Goal: Transaction & Acquisition: Purchase product/service

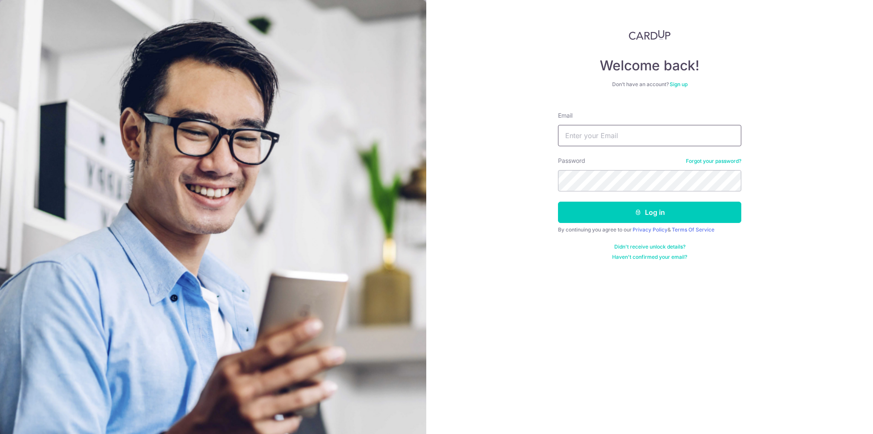
click at [601, 134] on input "Email" at bounding box center [649, 135] width 183 height 21
type input "dlliux116@163.com"
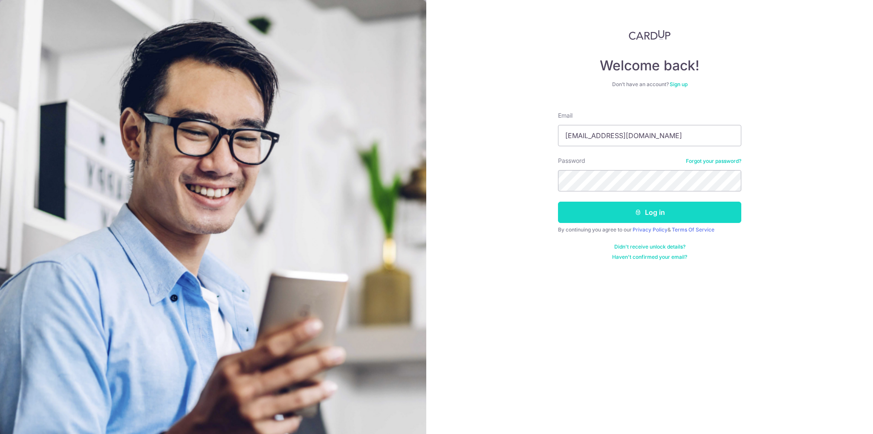
click at [645, 208] on button "Log in" at bounding box center [649, 212] width 183 height 21
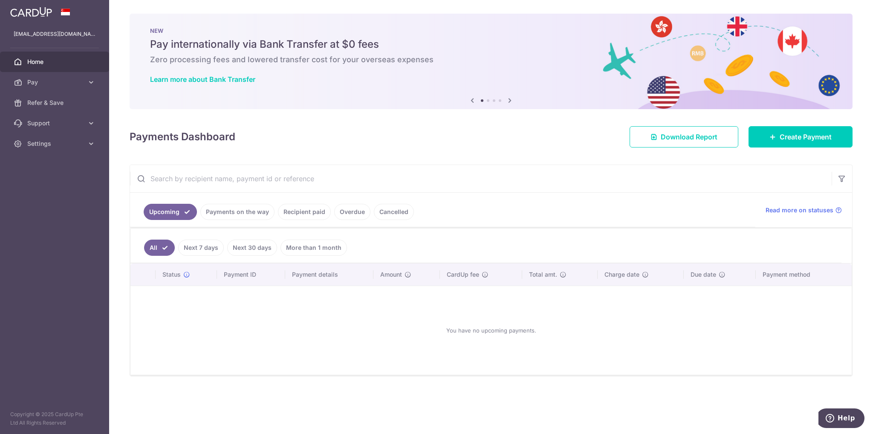
click at [35, 11] on img at bounding box center [31, 12] width 42 height 10
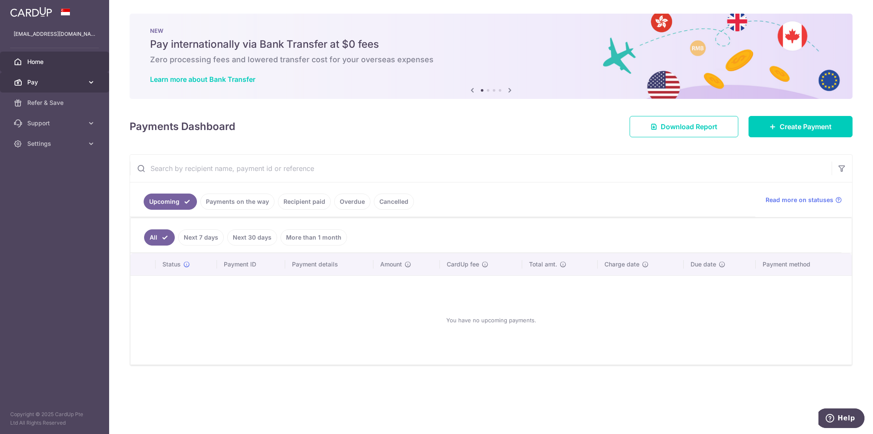
click at [87, 80] on link "Pay" at bounding box center [54, 82] width 109 height 20
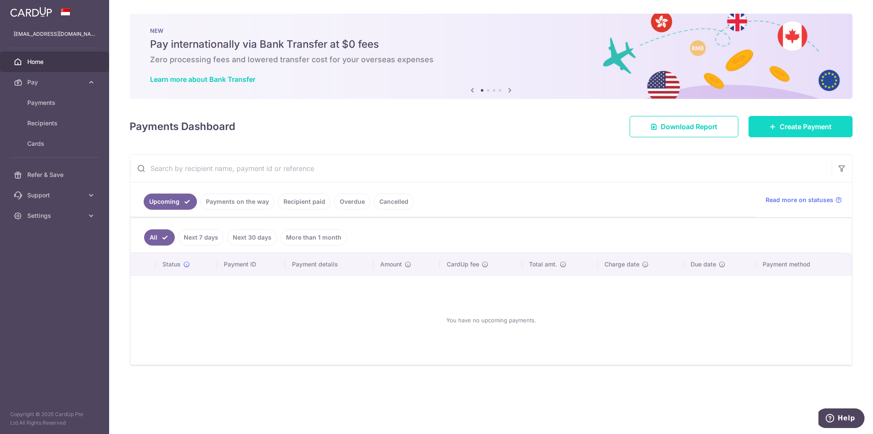
click at [783, 128] on span "Create Payment" at bounding box center [806, 126] width 52 height 10
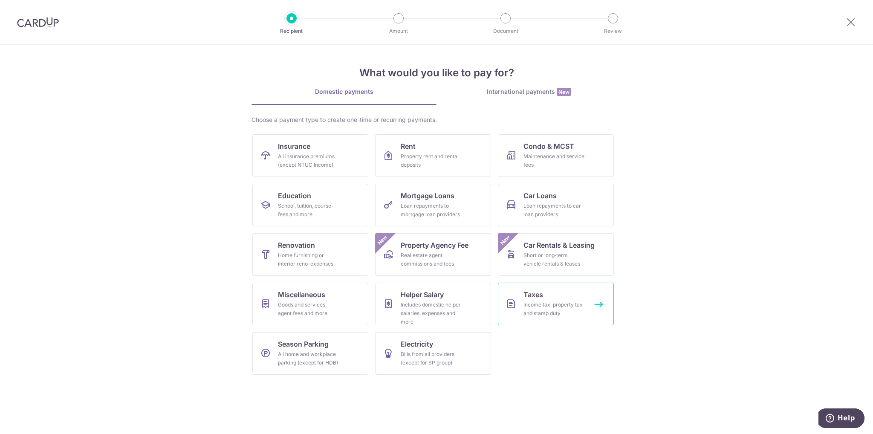
click at [543, 302] on div "Income tax, property tax and stamp duty" at bounding box center [553, 308] width 61 height 17
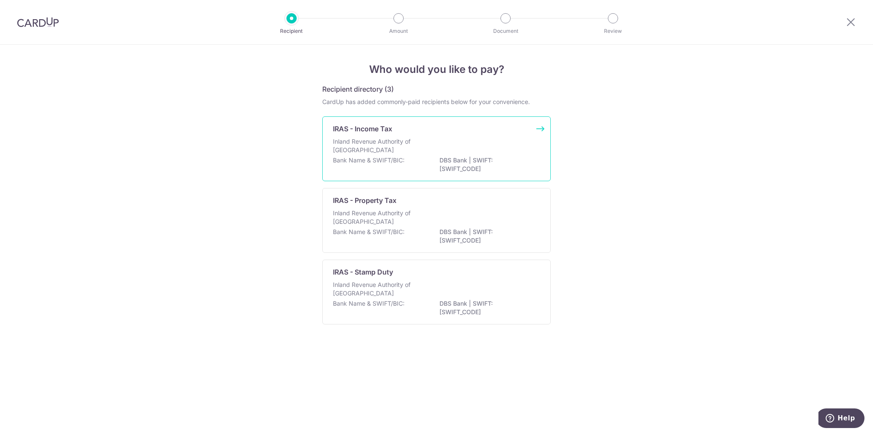
click at [389, 136] on div "IRAS - Income Tax Inland Revenue Authority of [GEOGRAPHIC_DATA] Bank Name & SWI…" at bounding box center [436, 148] width 228 height 65
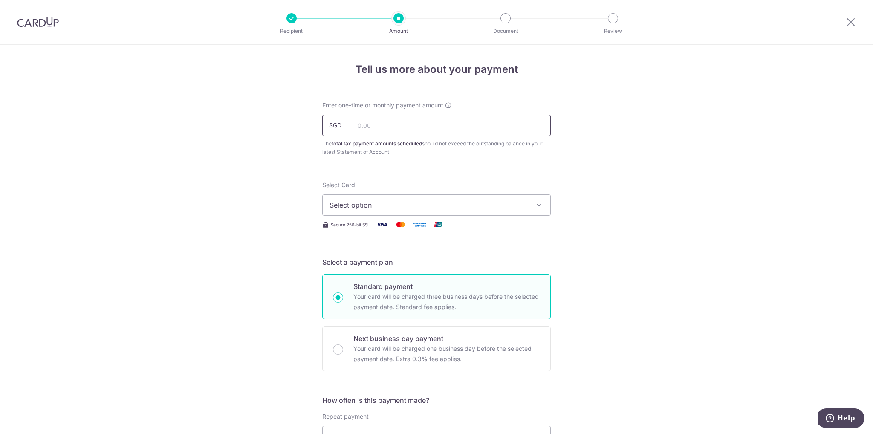
click at [380, 127] on input "text" at bounding box center [436, 125] width 228 height 21
type input "1,001.00"
drag, startPoint x: 583, startPoint y: 170, endPoint x: 552, endPoint y: 193, distance: 38.4
click at [583, 170] on div "Tell us more about your payment Enter one-time or monthly payment amount SGD 1,…" at bounding box center [436, 440] width 873 height 791
click at [532, 208] on button "Select option" at bounding box center [436, 204] width 228 height 21
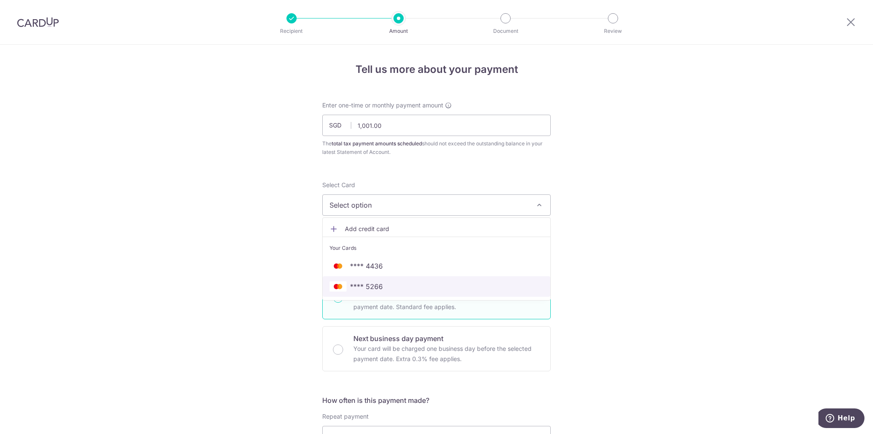
click at [389, 286] on span "**** 5266" at bounding box center [436, 286] width 214 height 10
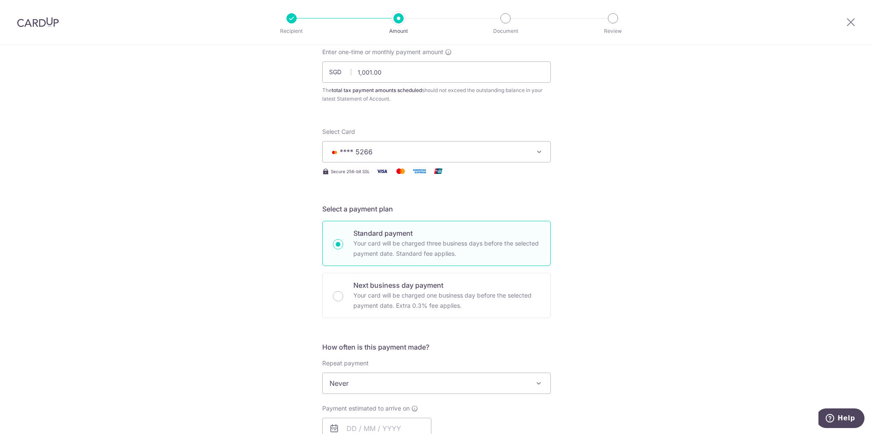
scroll to position [128, 0]
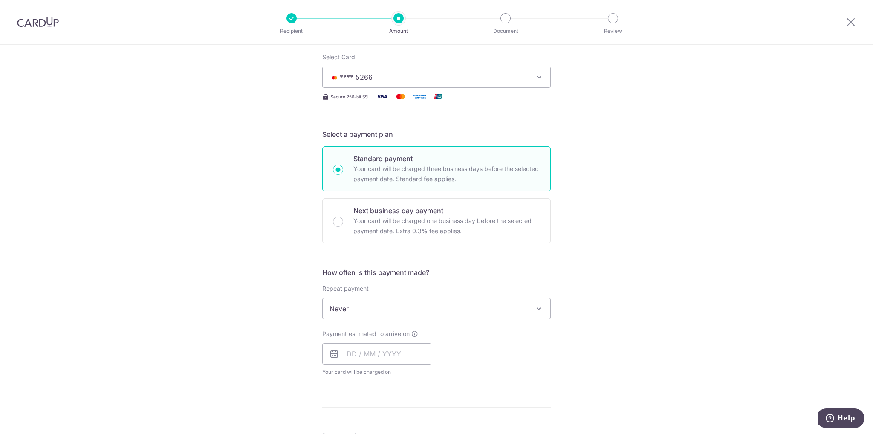
click at [527, 314] on span "Never" at bounding box center [437, 308] width 228 height 20
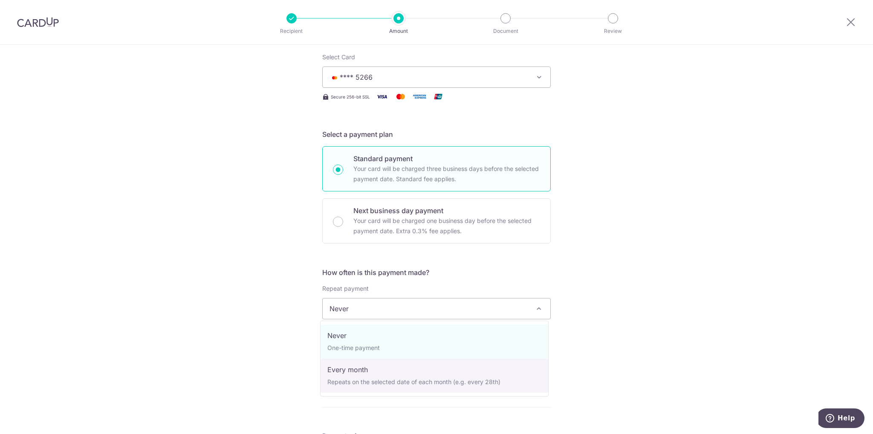
select select "3"
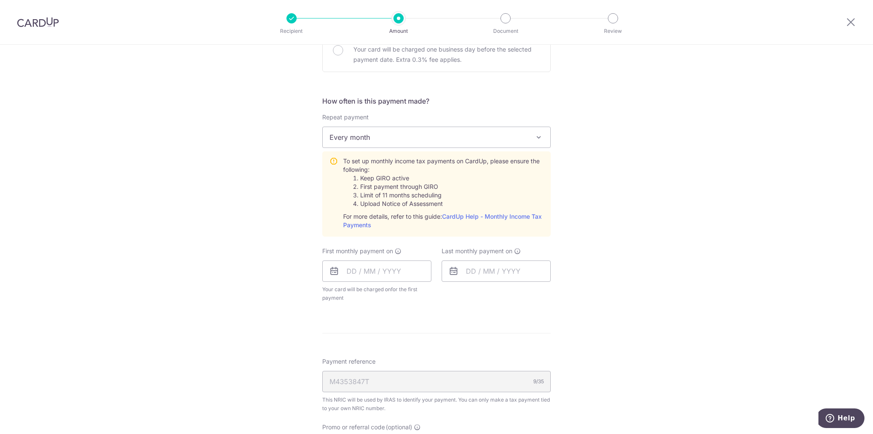
scroll to position [384, 0]
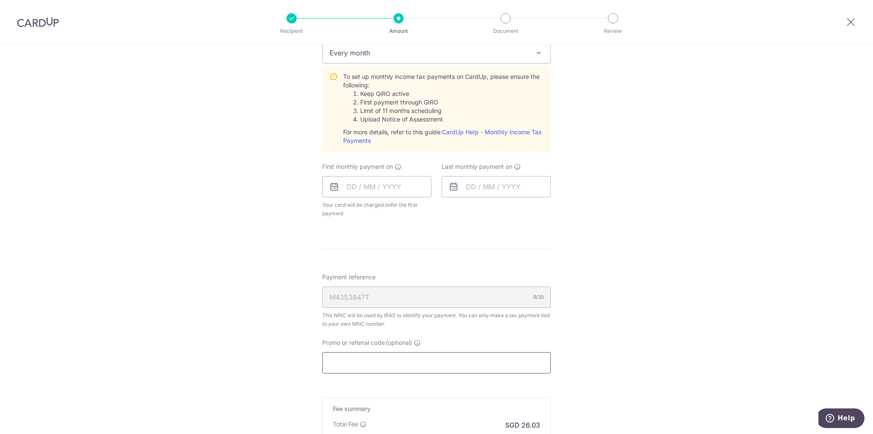
click at [345, 359] on input "Promo or referral code (optional)" at bounding box center [436, 362] width 228 height 21
paste input "VTAX25R"
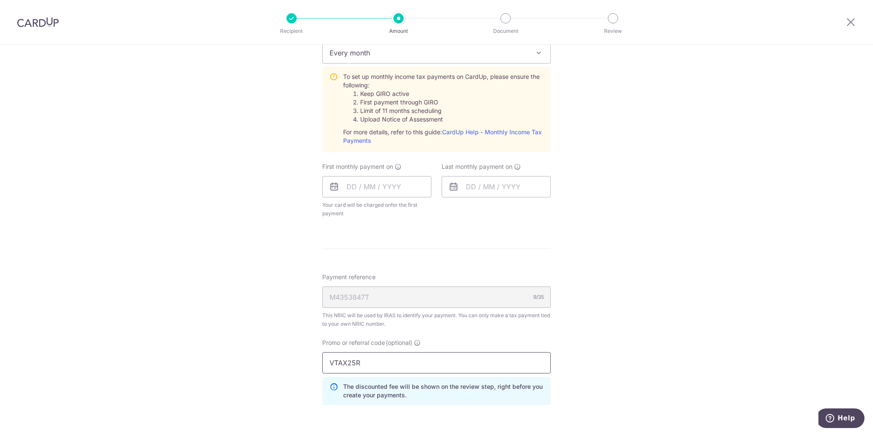
type input "VTAX25R"
click at [586, 337] on div "Tell us more about your payment Enter one-time or monthly payment amount SGD 1,…" at bounding box center [436, 124] width 873 height 927
click at [387, 186] on input "text" at bounding box center [376, 186] width 109 height 21
click at [592, 253] on div "Tell us more about your payment Enter one-time or monthly payment amount SGD 1,…" at bounding box center [436, 124] width 873 height 927
click at [386, 191] on input "text" at bounding box center [376, 186] width 109 height 21
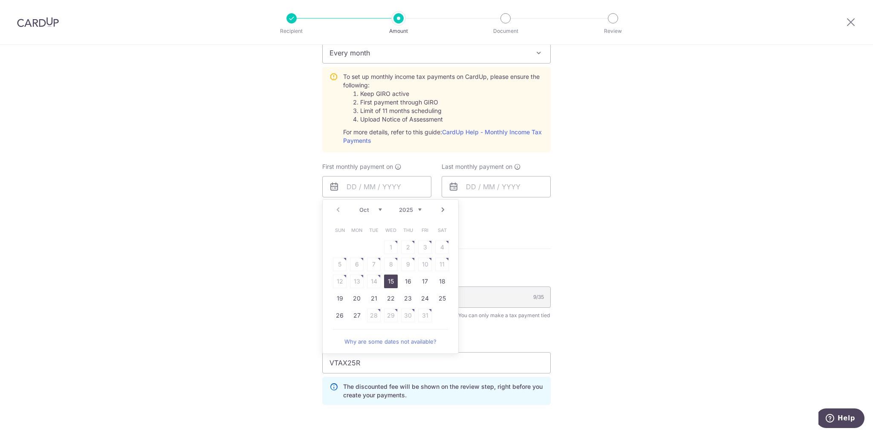
click at [388, 280] on link "15" at bounding box center [391, 281] width 14 height 14
type input "[DATE]"
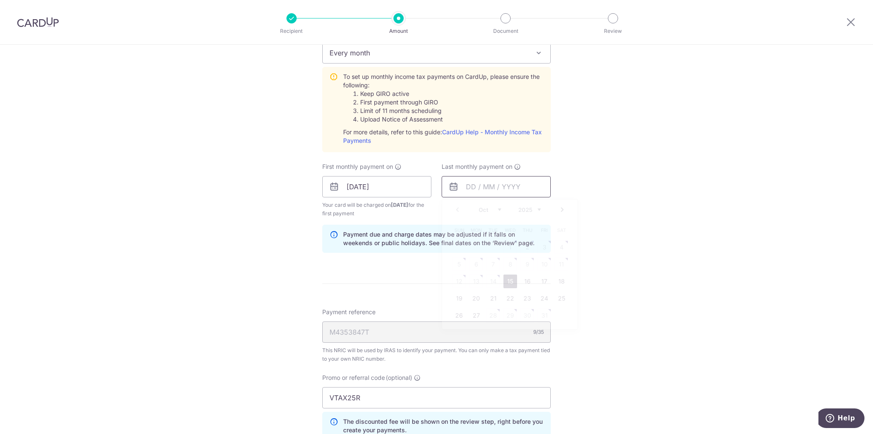
click at [497, 188] on input "text" at bounding box center [496, 186] width 109 height 21
click at [534, 208] on select "2025 2026" at bounding box center [529, 209] width 23 height 7
click at [494, 210] on select "Jan Feb Mar Apr May Jun [DATE] Aug Sep Oct Nov" at bounding box center [490, 209] width 23 height 7
click at [474, 265] on link "9" at bounding box center [476, 264] width 14 height 14
type input "[DATE]"
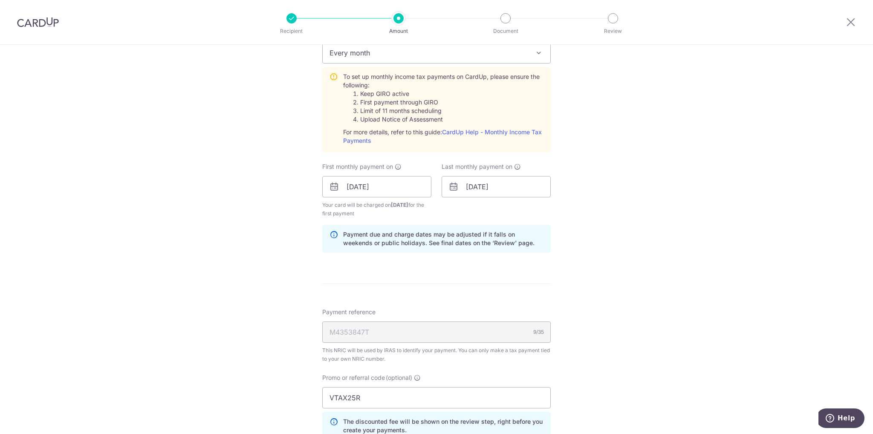
click at [609, 221] on div "Tell us more about your payment Enter one-time or monthly payment amount SGD 1,…" at bounding box center [436, 142] width 873 height 962
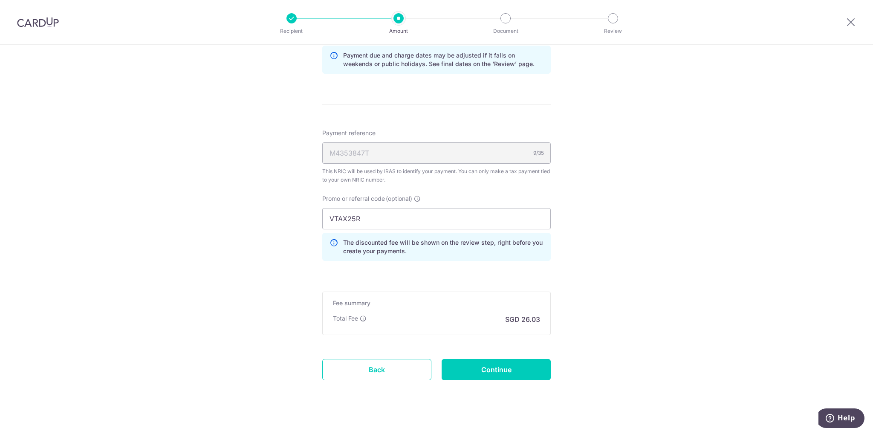
scroll to position [571, 0]
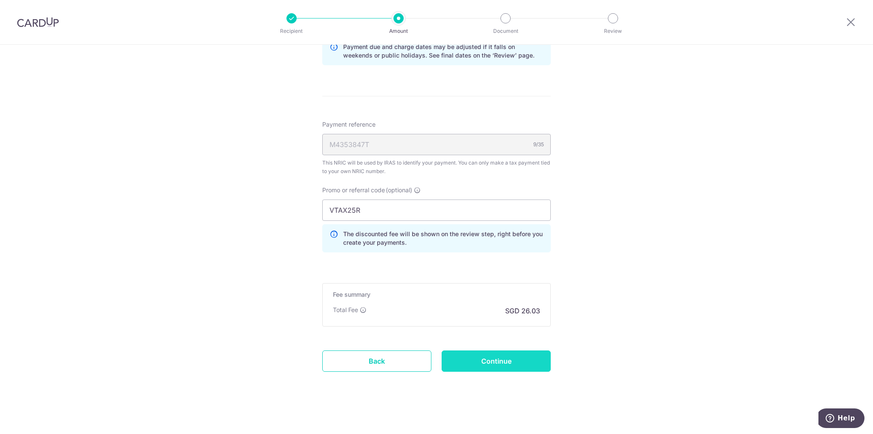
click at [500, 356] on input "Continue" at bounding box center [496, 360] width 109 height 21
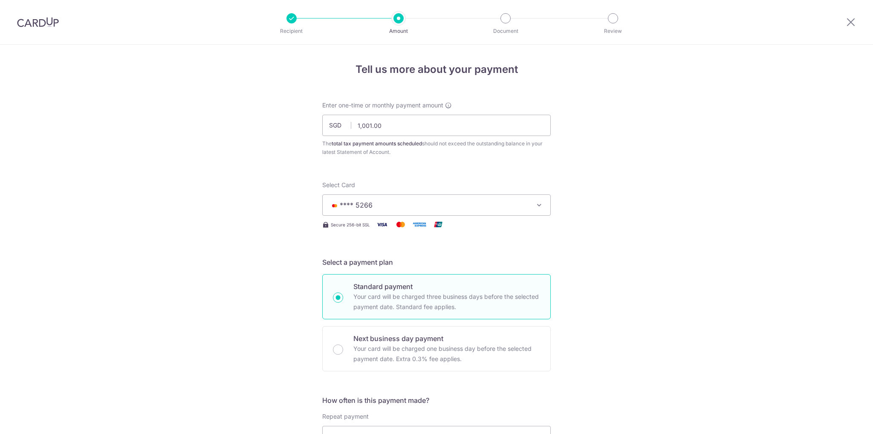
scroll to position [452, 0]
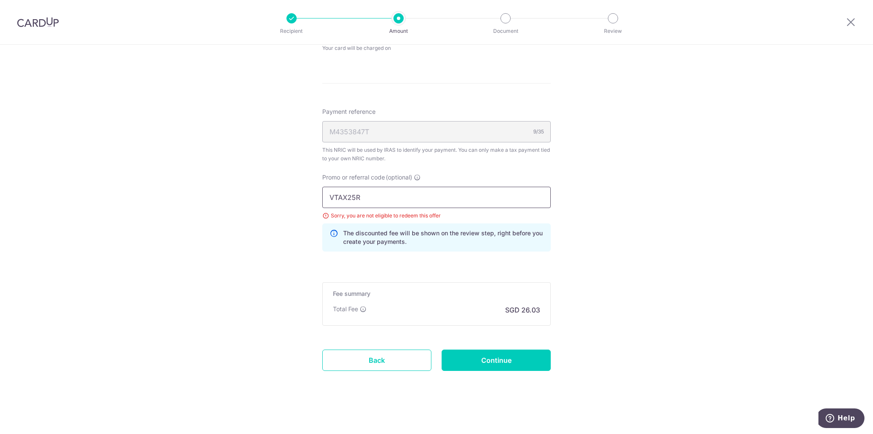
drag, startPoint x: 366, startPoint y: 195, endPoint x: 310, endPoint y: 192, distance: 55.9
click at [310, 191] on div "Tell us more about your payment Enter one-time or monthly payment amount SGD 1,…" at bounding box center [436, 14] width 873 height 842
paste input "ONE"
type input "VTAX25ONE"
click at [600, 315] on div "Tell us more about your payment Enter one-time or monthly payment amount SGD 1,…" at bounding box center [436, 14] width 873 height 842
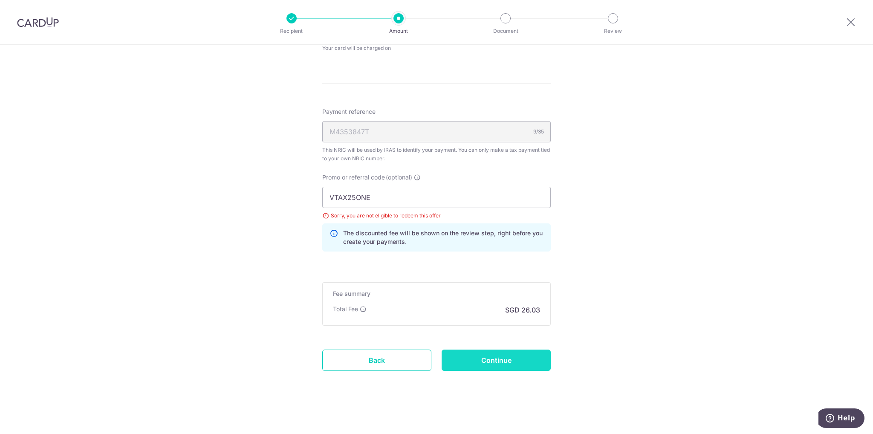
click at [511, 357] on input "Continue" at bounding box center [496, 360] width 109 height 21
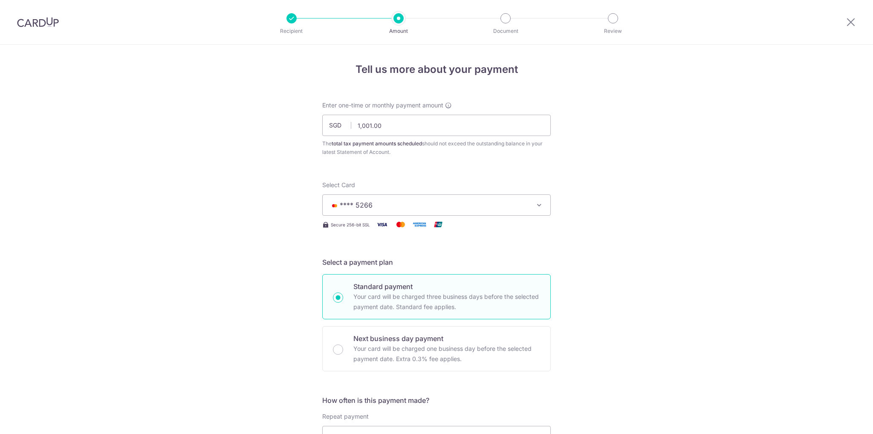
scroll to position [410, 0]
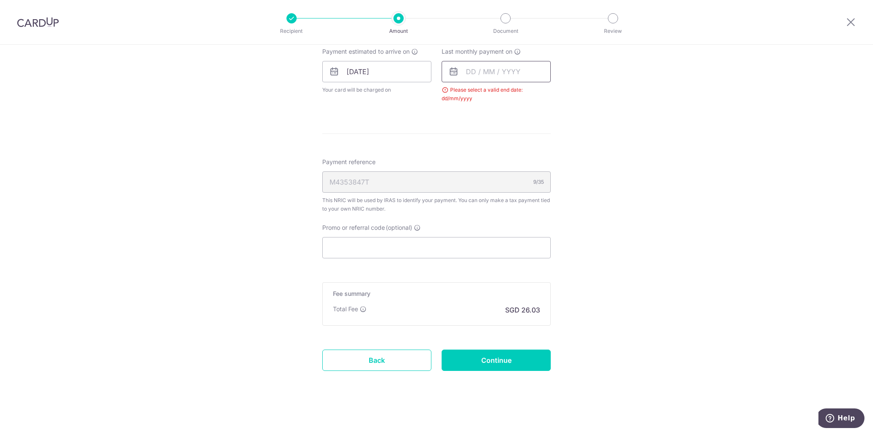
click at [474, 67] on input "text" at bounding box center [496, 71] width 109 height 21
click at [535, 92] on select "2025 2026" at bounding box center [529, 94] width 23 height 7
click at [496, 93] on select "Jan Feb Mar Apr May Jun [DATE] Aug Sep Oct Nov" at bounding box center [490, 94] width 23 height 7
click at [473, 146] on link "9" at bounding box center [476, 149] width 14 height 14
type input "[DATE]"
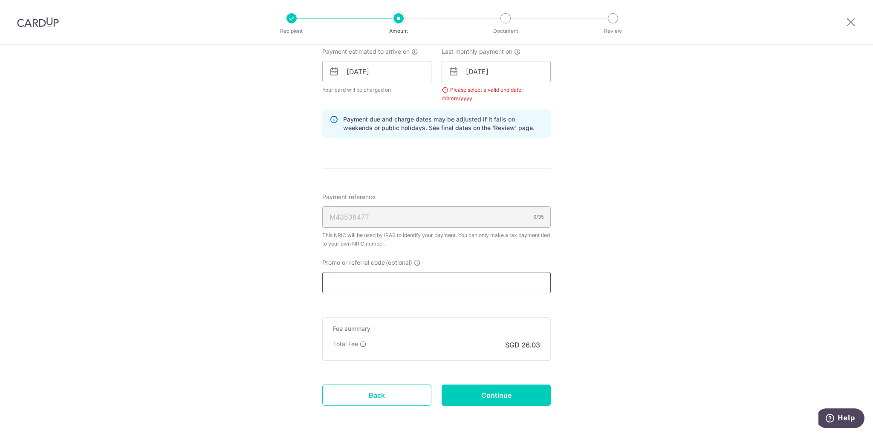
click at [367, 289] on input "Promo or referral code (optional)" at bounding box center [436, 282] width 228 height 21
paste input "VTAX25ONE"
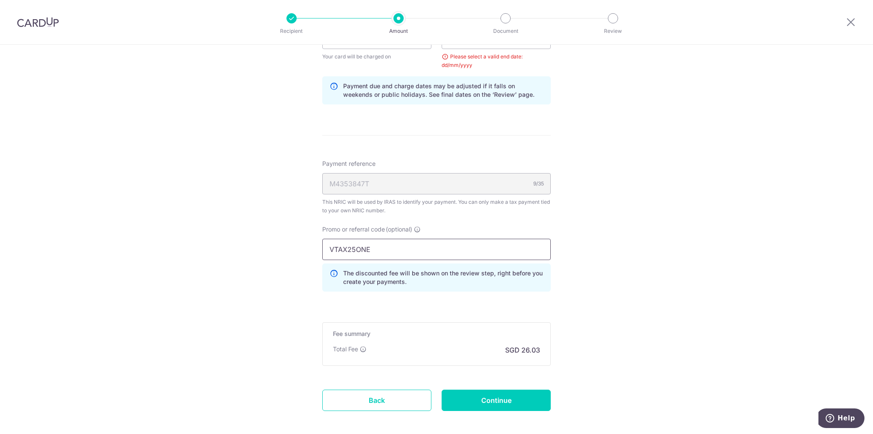
scroll to position [483, 0]
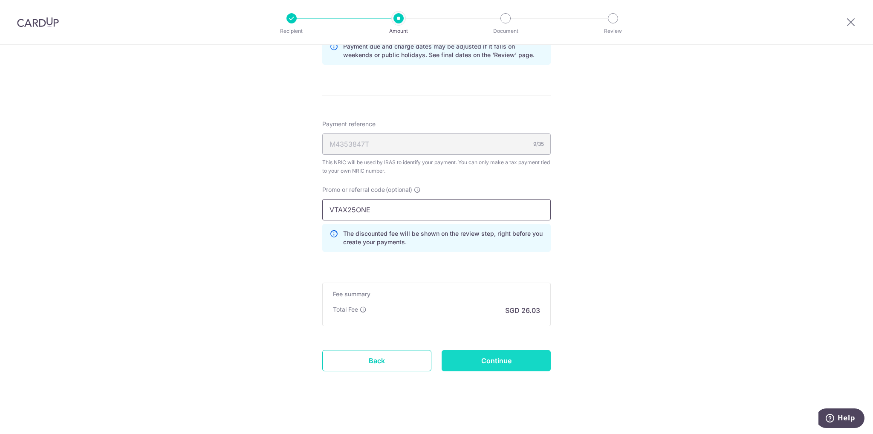
type input "VTAX25ONE"
click at [500, 357] on input "Continue" at bounding box center [496, 360] width 109 height 21
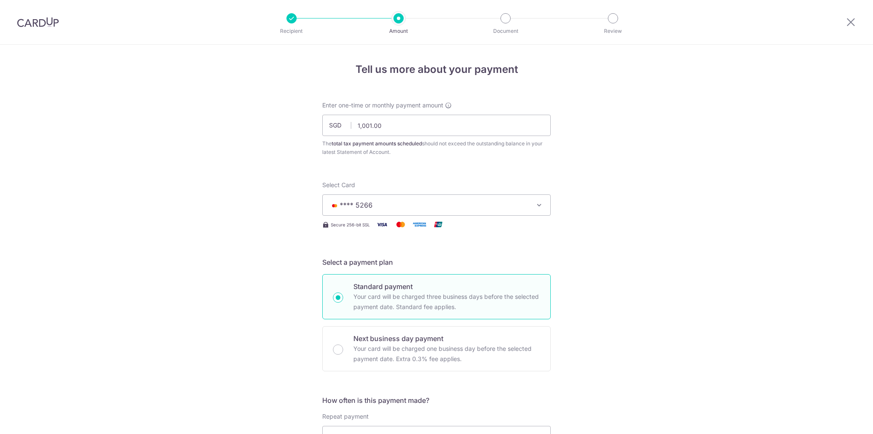
scroll to position [452, 0]
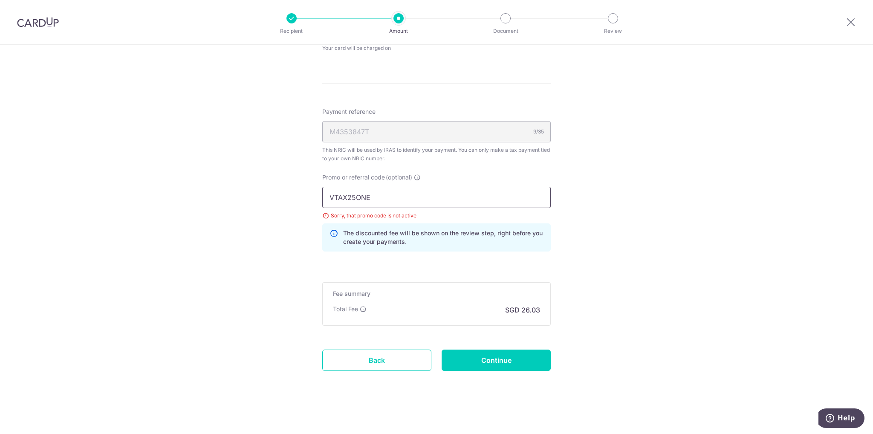
drag, startPoint x: 372, startPoint y: 199, endPoint x: 302, endPoint y: 191, distance: 70.3
click at [302, 191] on div "Tell us more about your payment Enter one-time or monthly payment amount SGD 1,…" at bounding box center [436, 14] width 873 height 842
paste input "REC185"
type input "REC185"
click at [503, 359] on input "Continue" at bounding box center [496, 360] width 109 height 21
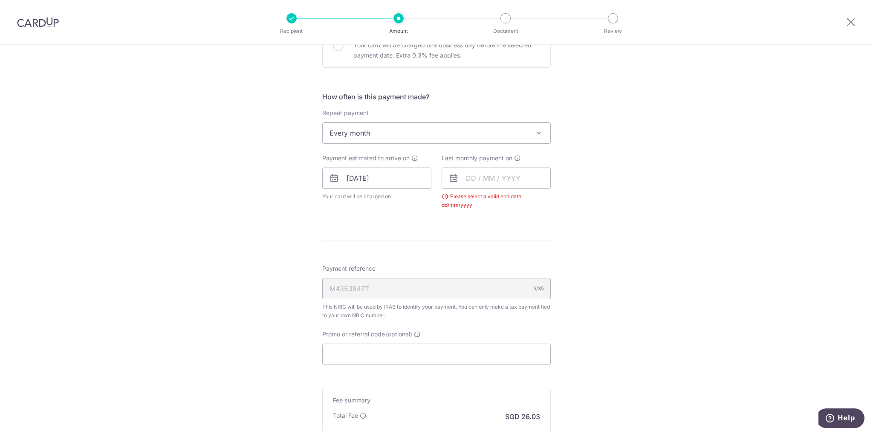
scroll to position [240, 0]
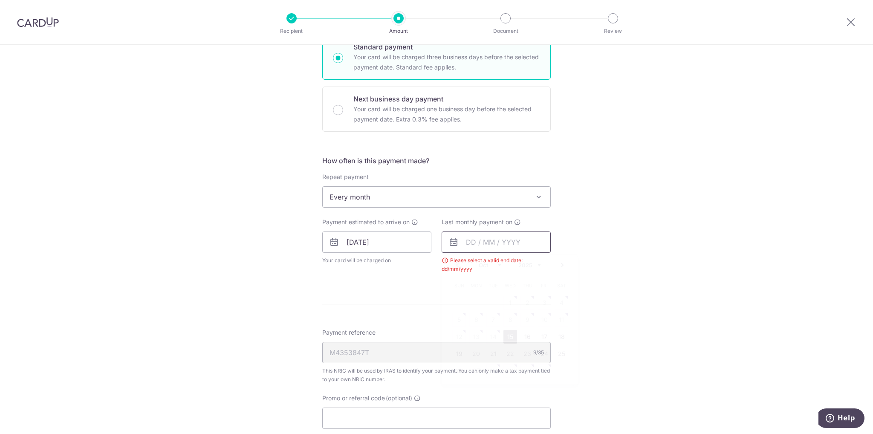
click at [476, 241] on input "text" at bounding box center [496, 241] width 109 height 21
click at [534, 262] on select "2025 2026" at bounding box center [529, 265] width 23 height 7
click at [495, 267] on select "Jan Feb Mar Apr May Jun [DATE] Aug Sep Oct Nov" at bounding box center [490, 265] width 23 height 7
click at [474, 318] on link "9" at bounding box center [476, 320] width 14 height 14
type input "[DATE]"
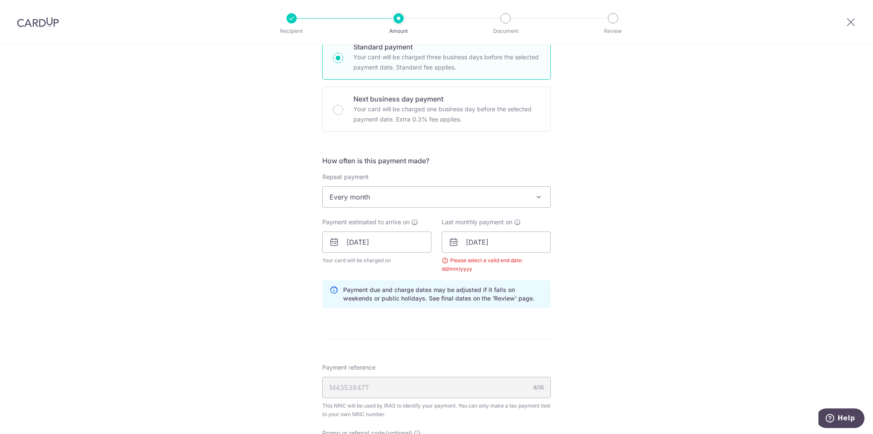
click at [587, 275] on div "Tell us more about your payment Enter one-time or monthly payment amount SGD 1,…" at bounding box center [436, 222] width 873 height 835
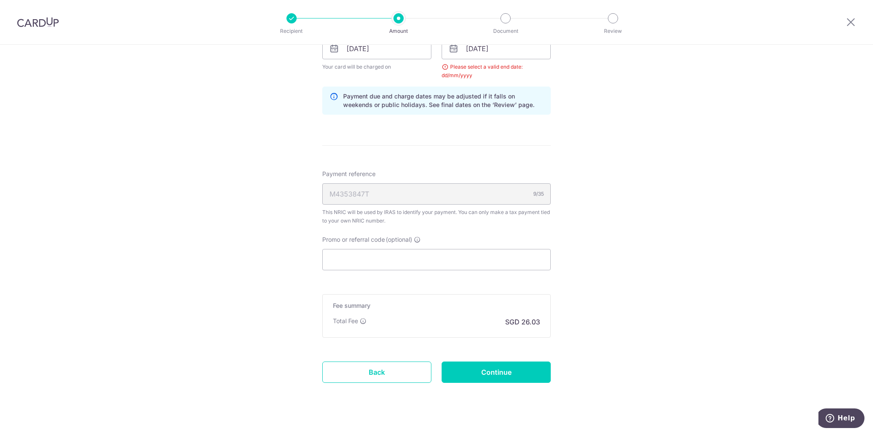
scroll to position [445, 0]
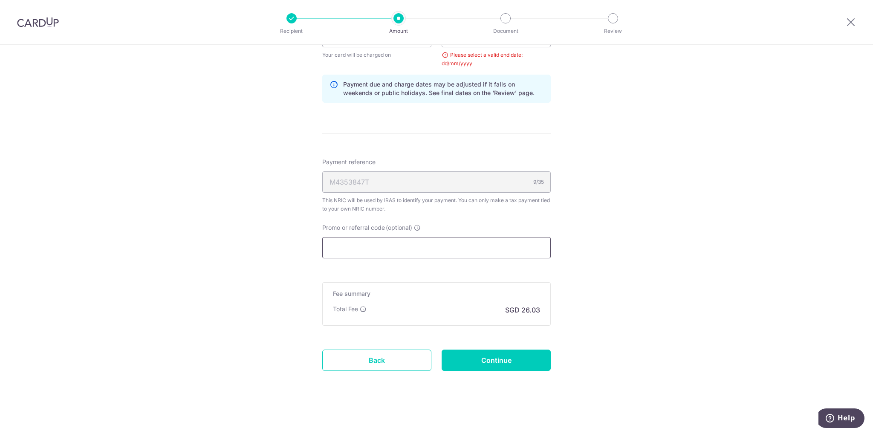
click at [379, 241] on input "Promo or referral code (optional)" at bounding box center [436, 247] width 228 height 21
paste input "REC185"
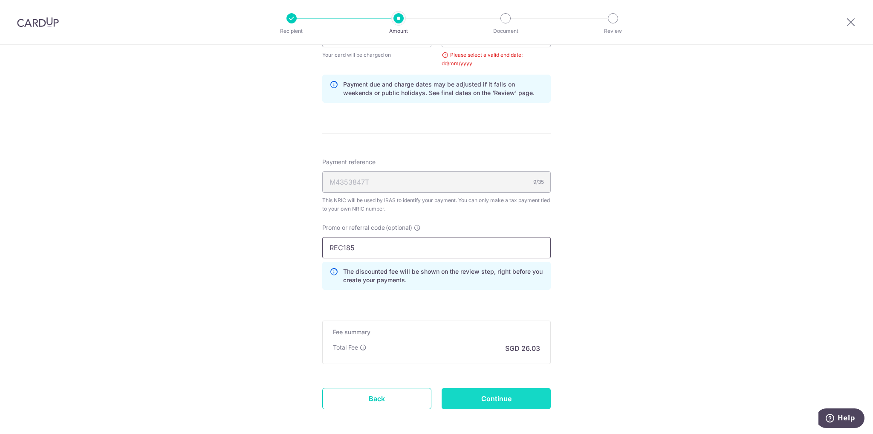
type input "REC185"
click at [508, 396] on input "Continue" at bounding box center [496, 398] width 109 height 21
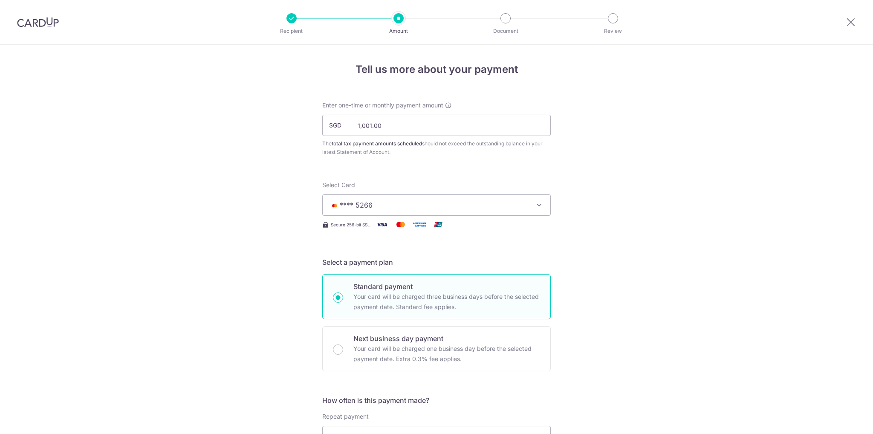
scroll to position [452, 0]
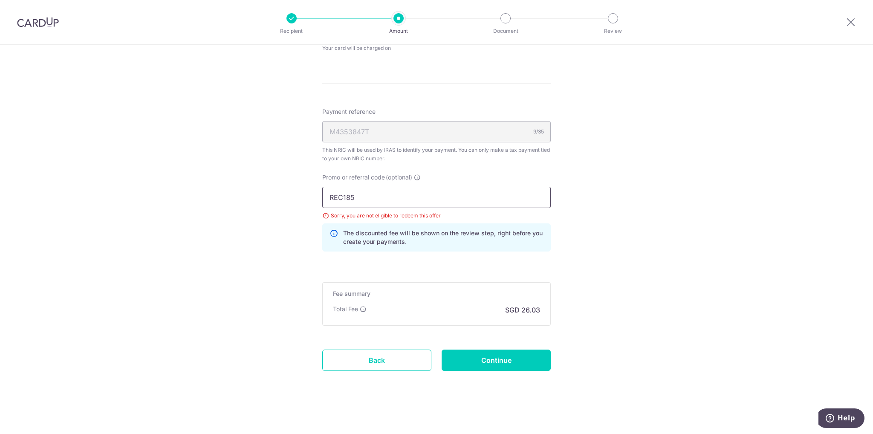
drag, startPoint x: 338, startPoint y: 197, endPoint x: 295, endPoint y: 199, distance: 42.7
click at [295, 199] on div "Tell us more about your payment Enter one-time or monthly payment amount SGD 1,…" at bounding box center [436, 14] width 873 height 842
paste input "SAVERENT179"
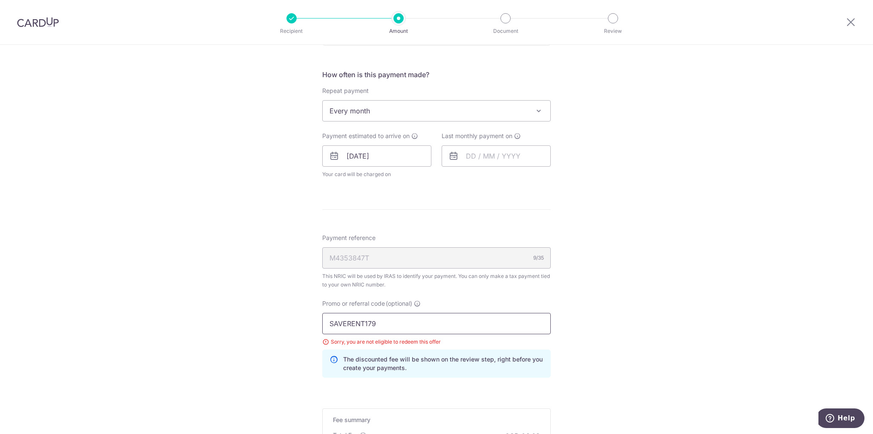
scroll to position [324, 0]
type input "SAVERENT179"
click at [482, 160] on input "text" at bounding box center [496, 157] width 109 height 21
click at [530, 180] on select "2025 2026" at bounding box center [529, 180] width 23 height 7
click at [499, 179] on select "Jan Feb Mar Apr May Jun Jul Aug Sep Oct Nov" at bounding box center [490, 180] width 23 height 7
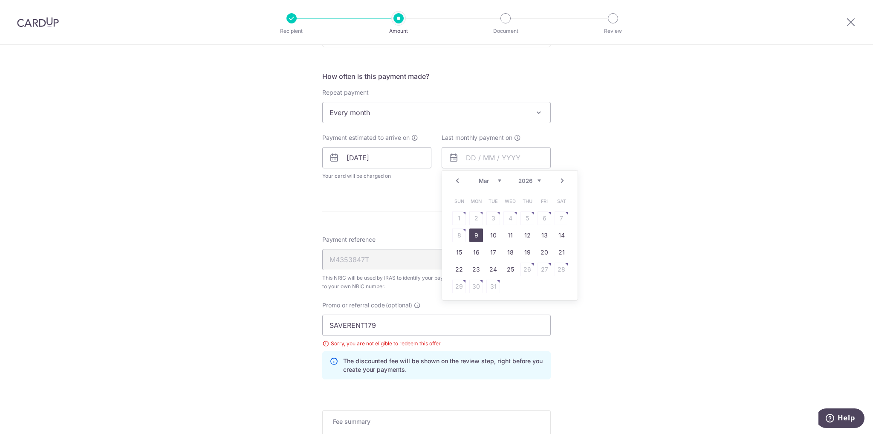
click at [474, 233] on link "9" at bounding box center [476, 235] width 14 height 14
type input "09/03/2026"
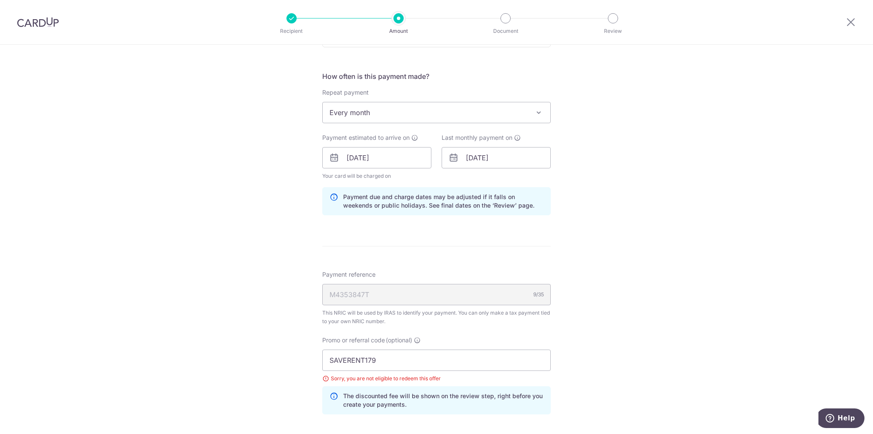
click at [610, 234] on div "Tell us more about your payment Enter one-time or monthly payment amount SGD 1,…" at bounding box center [436, 159] width 873 height 877
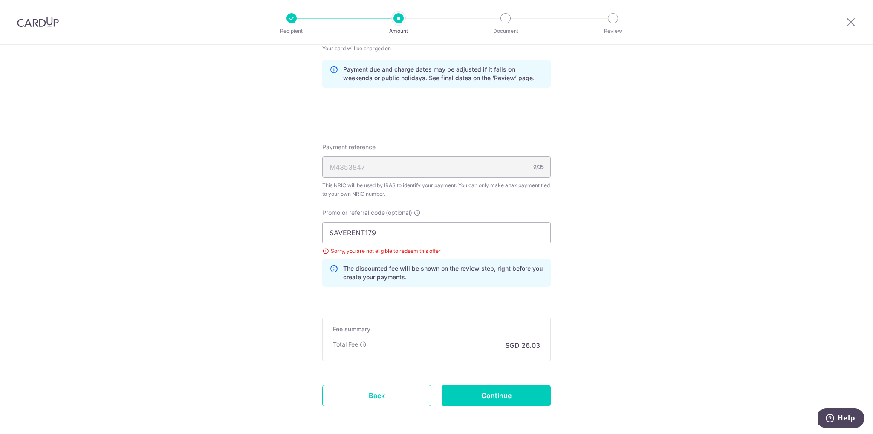
scroll to position [452, 0]
click at [497, 393] on input "Continue" at bounding box center [496, 394] width 109 height 21
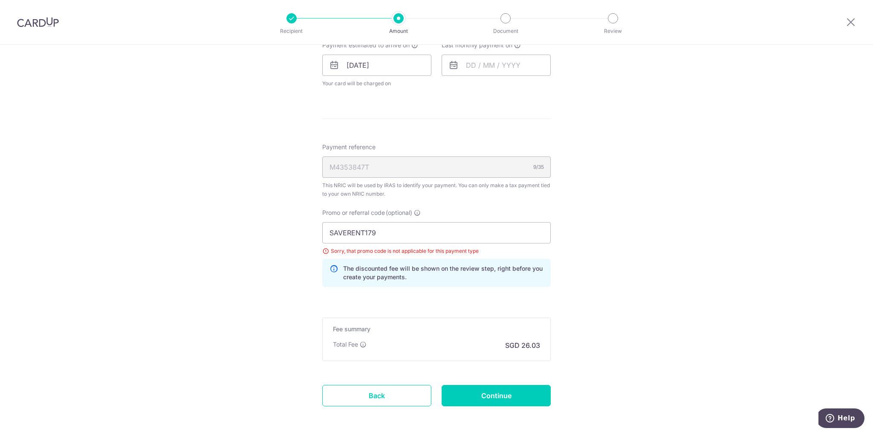
scroll to position [367, 0]
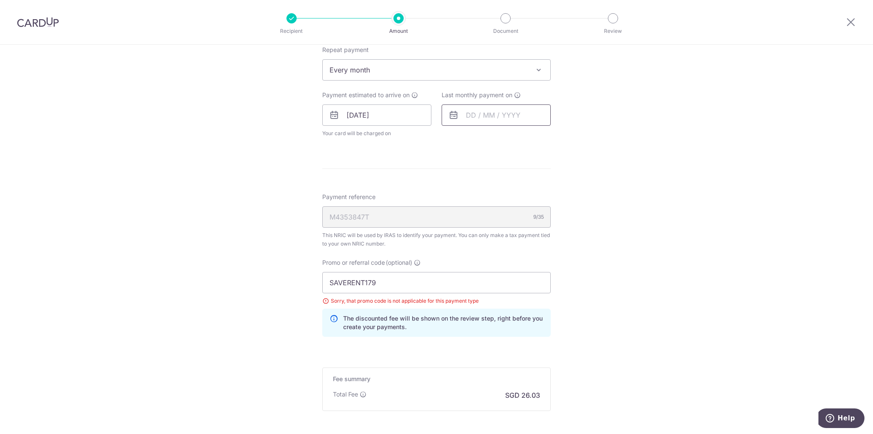
click at [485, 112] on input "text" at bounding box center [496, 114] width 109 height 21
click at [539, 136] on div "Prev Next Oct Nov [DATE] 2026" at bounding box center [510, 138] width 136 height 20
click at [532, 137] on select "2025 2026" at bounding box center [529, 138] width 23 height 7
click at [491, 136] on select "Jan Feb Mar Apr May Jun [DATE] Aug Sep Oct Nov" at bounding box center [490, 138] width 23 height 7
click at [475, 193] on link "9" at bounding box center [476, 193] width 14 height 14
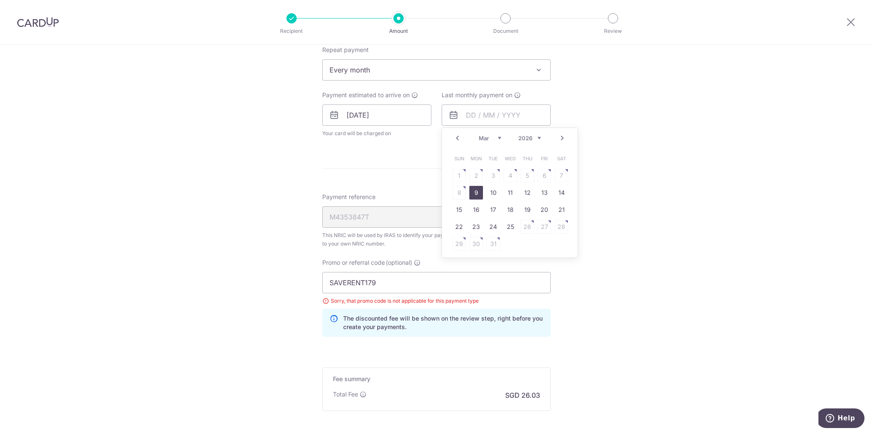
type input "[DATE]"
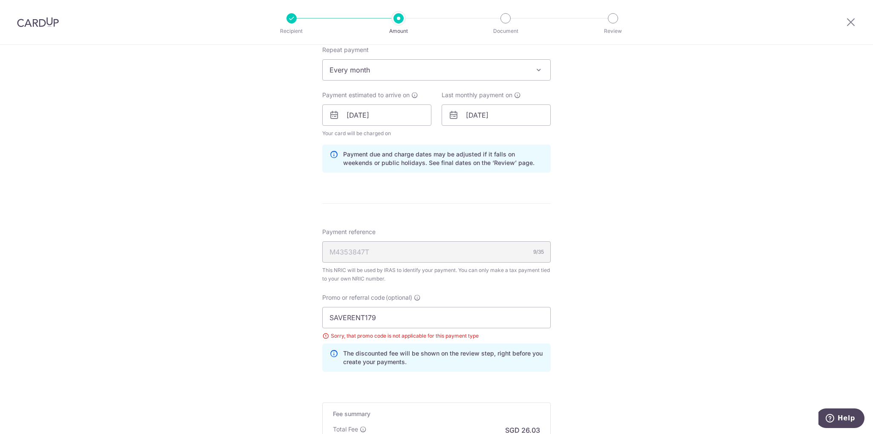
click at [613, 200] on div "Tell us more about your payment Enter one-time or monthly payment amount SGD 1,…" at bounding box center [436, 116] width 873 height 877
drag, startPoint x: 385, startPoint y: 313, endPoint x: 301, endPoint y: 315, distance: 84.0
click at [301, 315] on div "Tell us more about your payment Enter one-time or monthly payment amount SGD 1,…" at bounding box center [436, 116] width 873 height 877
paste input "3HOME25R"
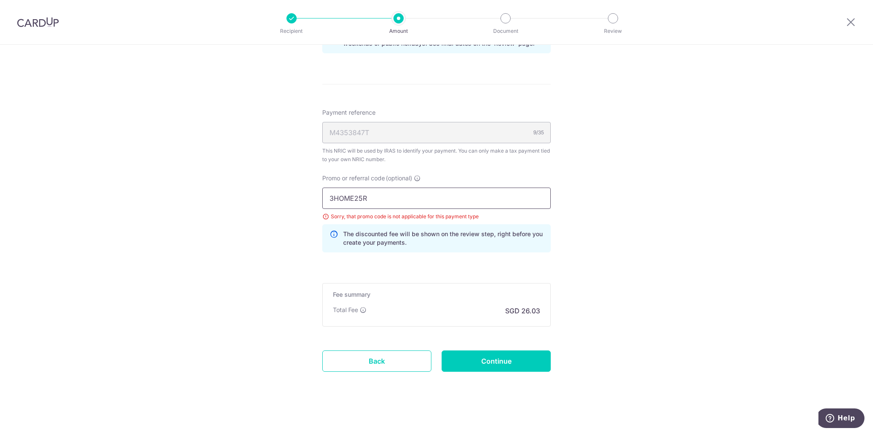
scroll to position [486, 0]
type input "3HOME25R"
click at [510, 359] on input "Continue" at bounding box center [496, 360] width 109 height 21
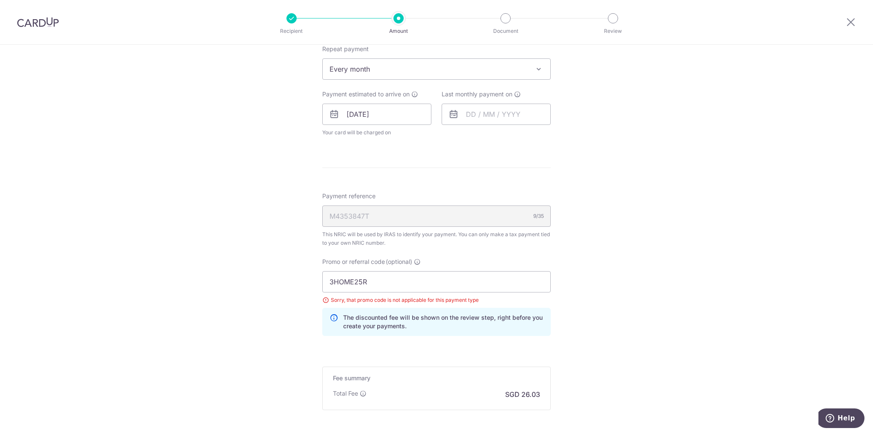
scroll to position [324, 0]
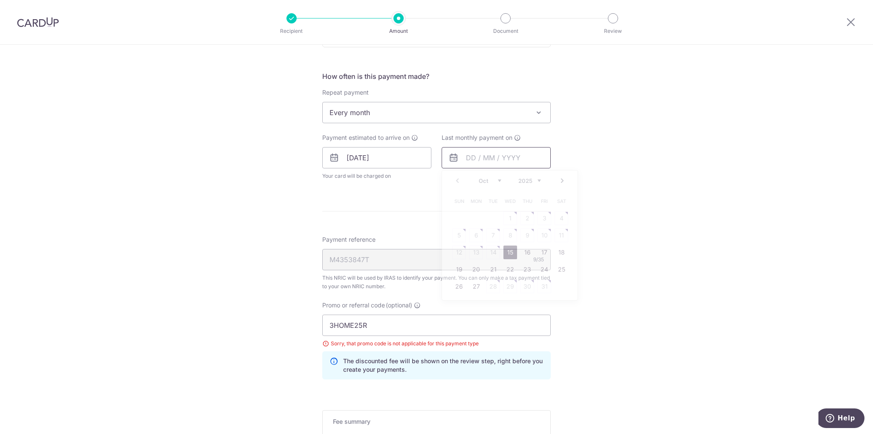
click at [497, 157] on input "text" at bounding box center [496, 157] width 109 height 21
click at [527, 178] on select "2025 2026" at bounding box center [529, 180] width 23 height 7
click at [494, 177] on select "Jan Feb Mar Apr May Jun Jul Aug Sep Oct Nov" at bounding box center [490, 180] width 23 height 7
click at [470, 238] on link "9" at bounding box center [476, 235] width 14 height 14
type input "09/03/2026"
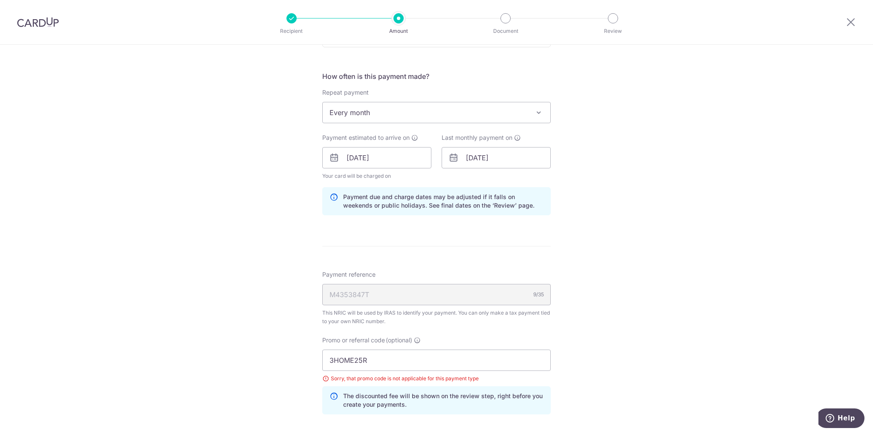
click at [598, 191] on div "Tell us more about your payment Enter one-time or monthly payment amount SGD 1,…" at bounding box center [436, 159] width 873 height 877
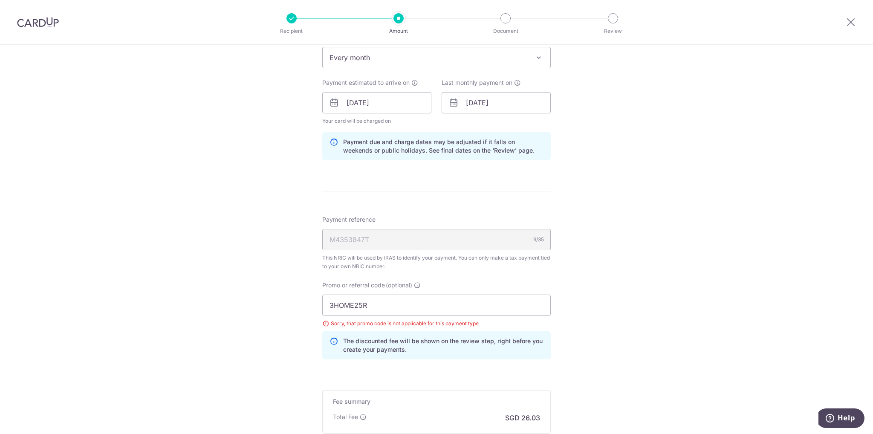
scroll to position [486, 0]
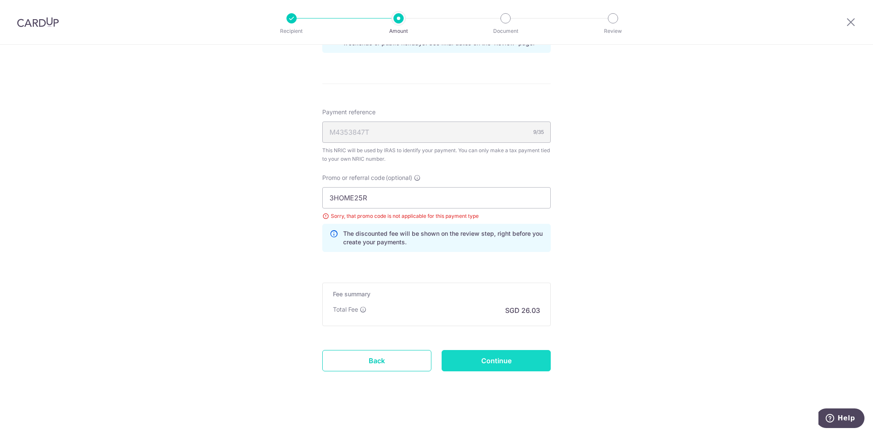
click at [503, 355] on input "Continue" at bounding box center [496, 360] width 109 height 21
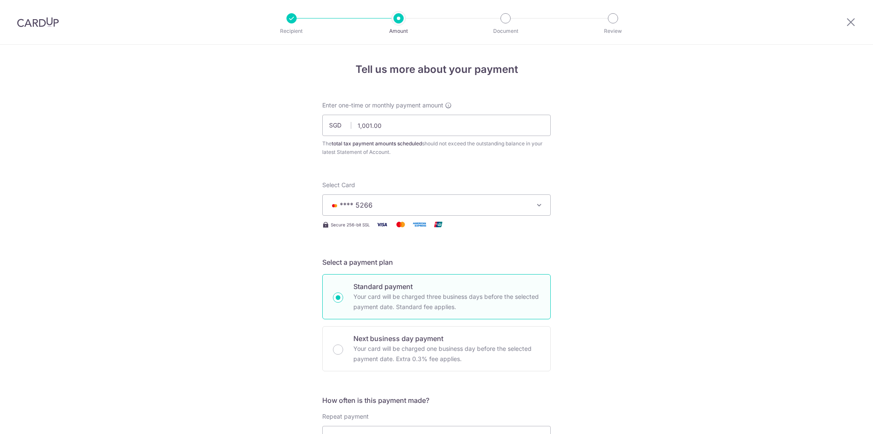
scroll to position [452, 0]
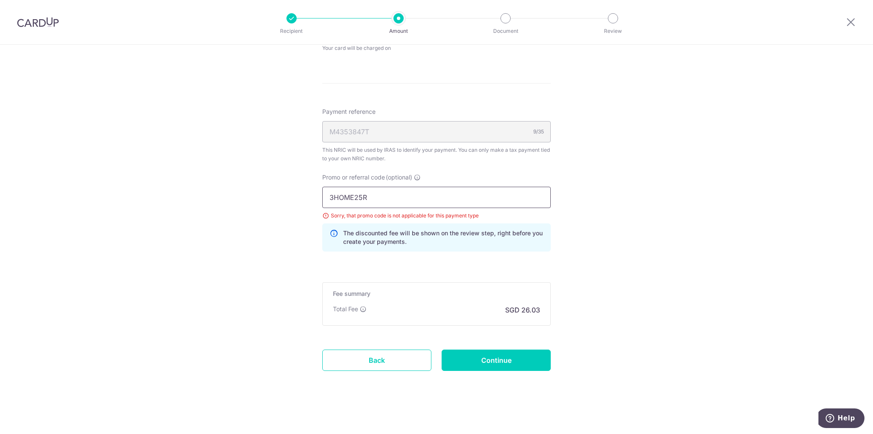
drag, startPoint x: 387, startPoint y: 198, endPoint x: 327, endPoint y: 193, distance: 60.3
click at [327, 193] on input "3HOME25R" at bounding box center [436, 197] width 228 height 21
type input "x"
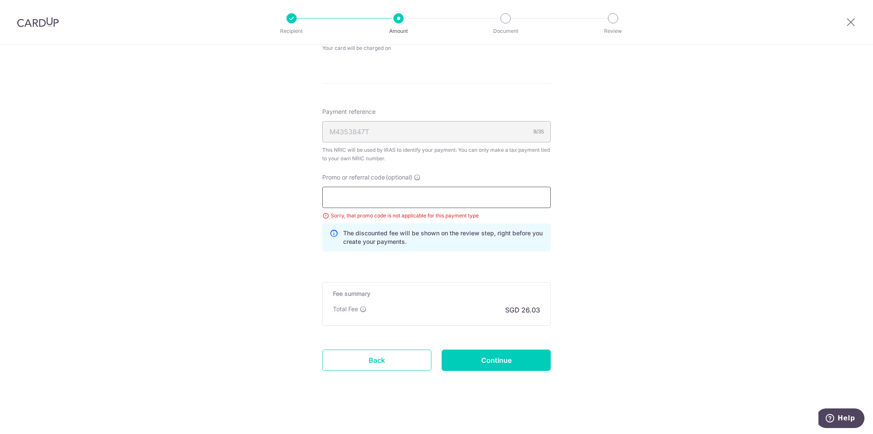
scroll to position [413, 0]
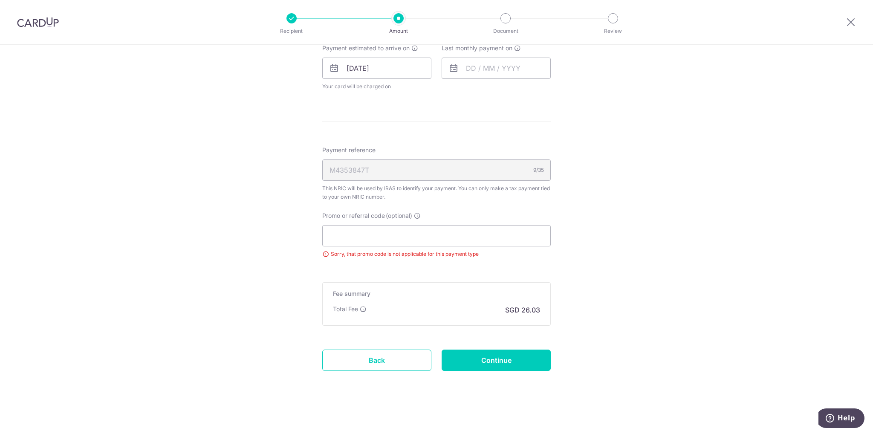
click at [128, 122] on div "Tell us more about your payment Enter one-time or monthly payment amount SGD 1,…" at bounding box center [436, 32] width 873 height 803
click at [347, 236] on input "Promo or referral code (optional)" at bounding box center [436, 235] width 228 height 21
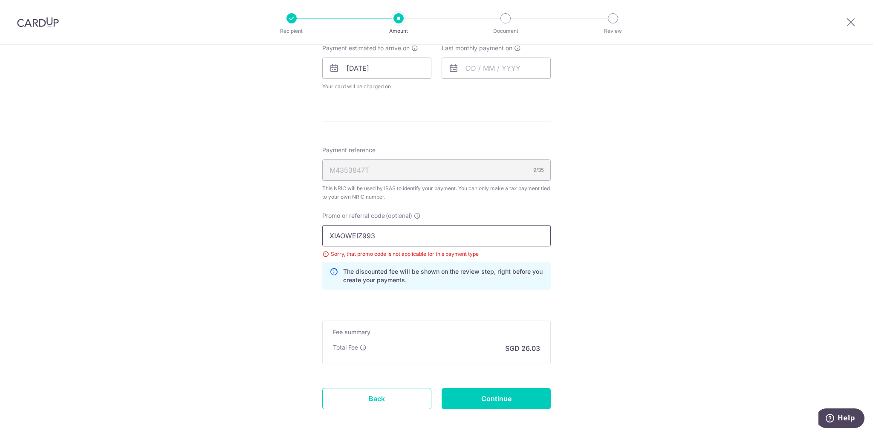
type input "XIAOWEIZ993"
drag, startPoint x: 596, startPoint y: 281, endPoint x: 596, endPoint y: 311, distance: 29.4
click at [596, 281] on div "Tell us more about your payment Enter one-time or monthly payment amount SGD 1,…" at bounding box center [436, 52] width 873 height 842
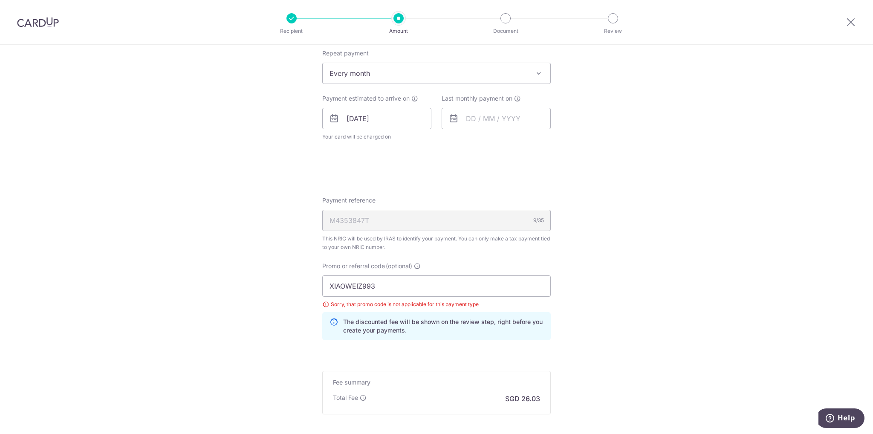
scroll to position [286, 0]
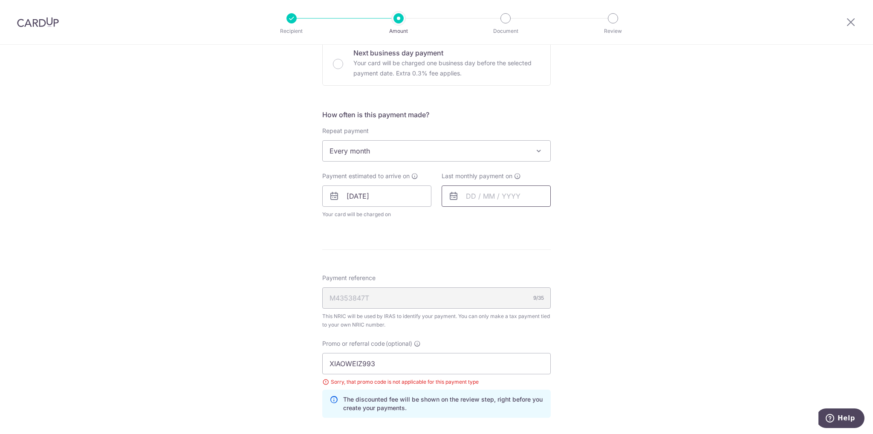
click at [477, 194] on input "text" at bounding box center [496, 195] width 109 height 21
click at [531, 216] on select "2025 2026" at bounding box center [529, 219] width 23 height 7
click at [494, 218] on select "Jan Feb Mar Apr May Jun Jul Aug Sep Oct Nov" at bounding box center [490, 219] width 23 height 7
click at [472, 273] on link "9" at bounding box center [476, 274] width 14 height 14
type input "09/03/2026"
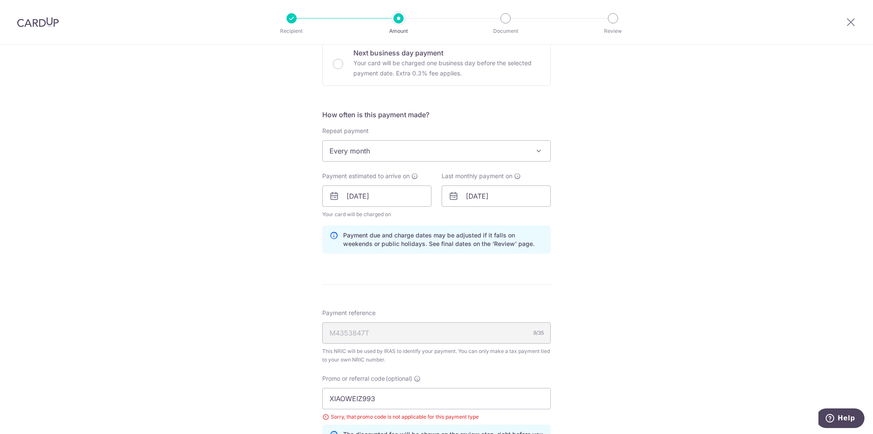
click at [602, 234] on div "Tell us more about your payment Enter one-time or monthly payment amount SGD 1,…" at bounding box center [436, 197] width 873 height 877
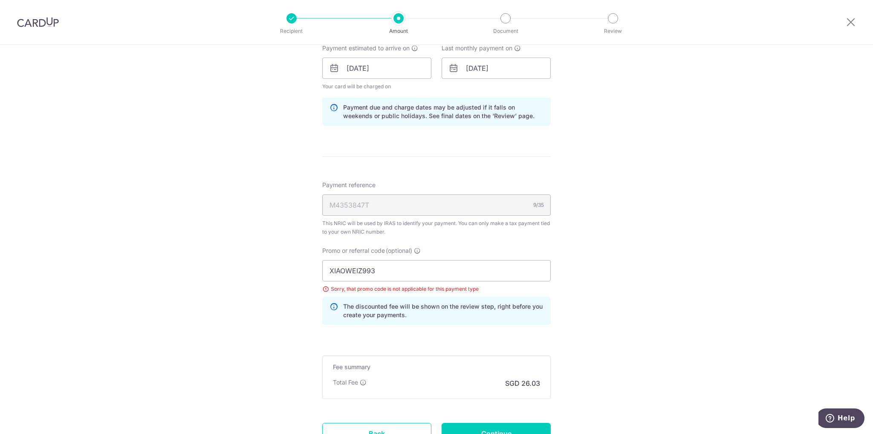
scroll to position [486, 0]
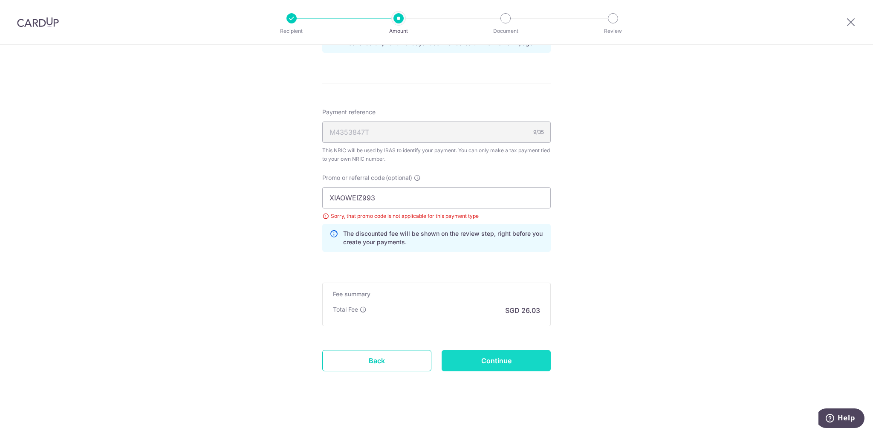
click at [504, 358] on input "Continue" at bounding box center [496, 360] width 109 height 21
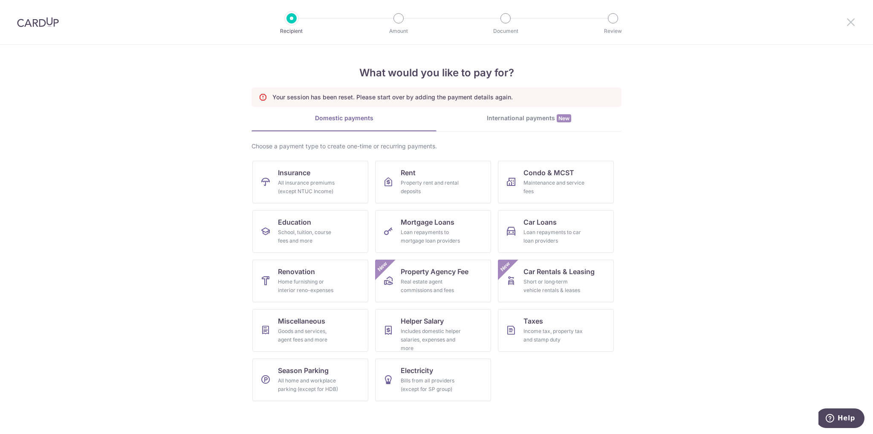
click at [853, 20] on icon at bounding box center [851, 22] width 10 height 11
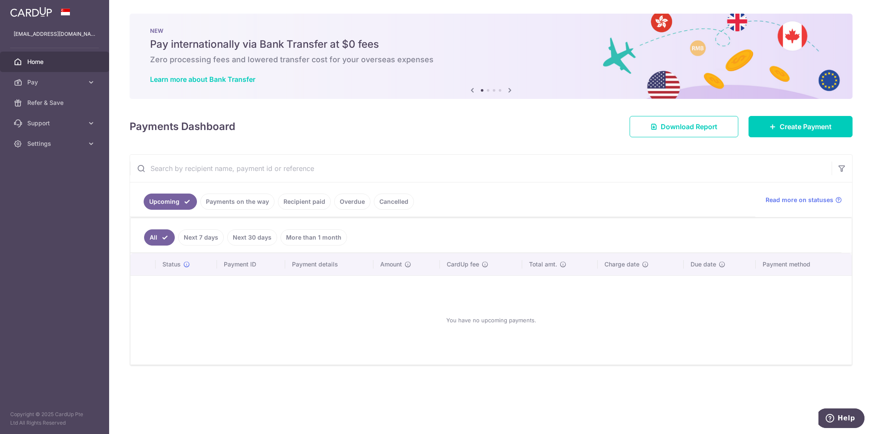
click at [240, 200] on link "Payments on the way" at bounding box center [237, 202] width 74 height 16
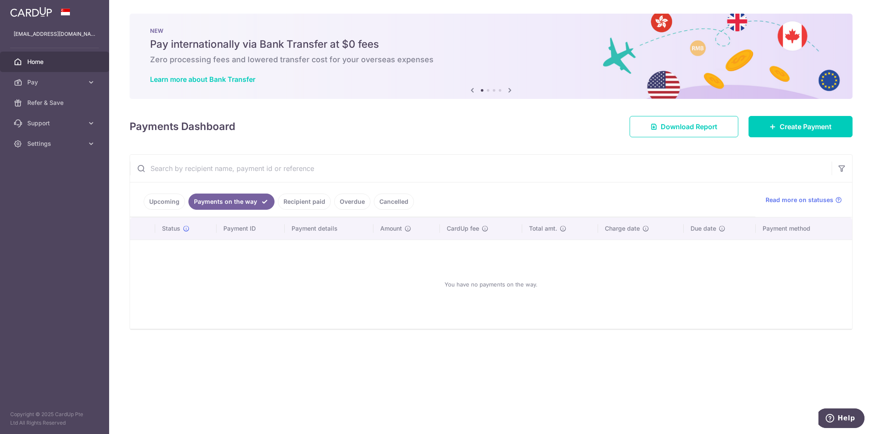
click at [162, 201] on link "Upcoming" at bounding box center [164, 202] width 41 height 16
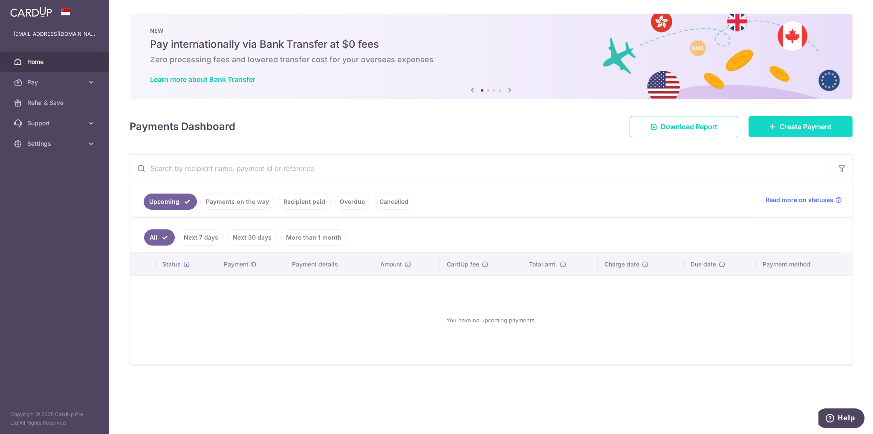
click at [800, 125] on span "Create Payment" at bounding box center [806, 126] width 52 height 10
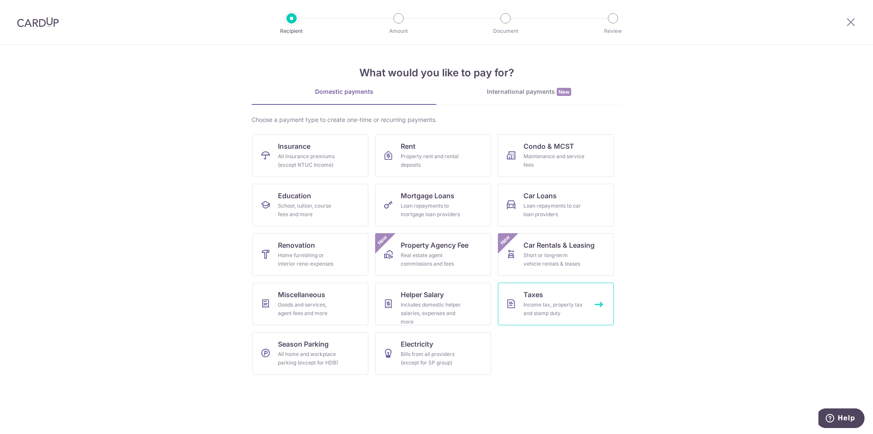
click at [547, 297] on link "Taxes Income tax, property tax and stamp duty" at bounding box center [556, 304] width 116 height 43
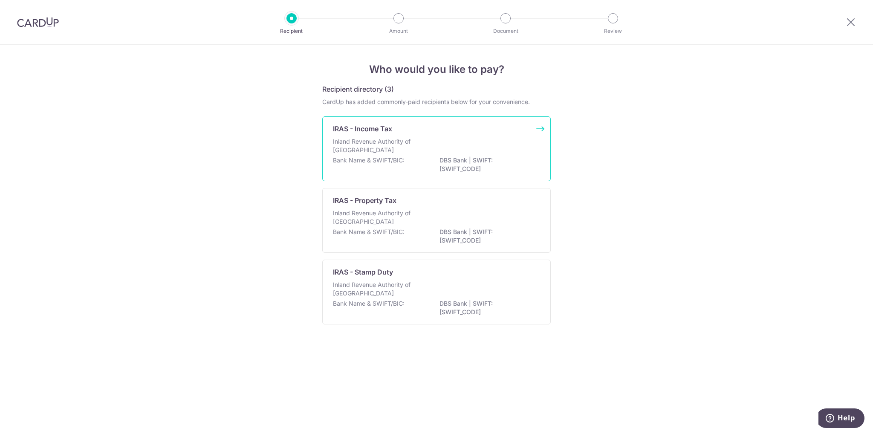
click at [414, 138] on p "Inland Revenue Authority of [GEOGRAPHIC_DATA]" at bounding box center [378, 145] width 90 height 17
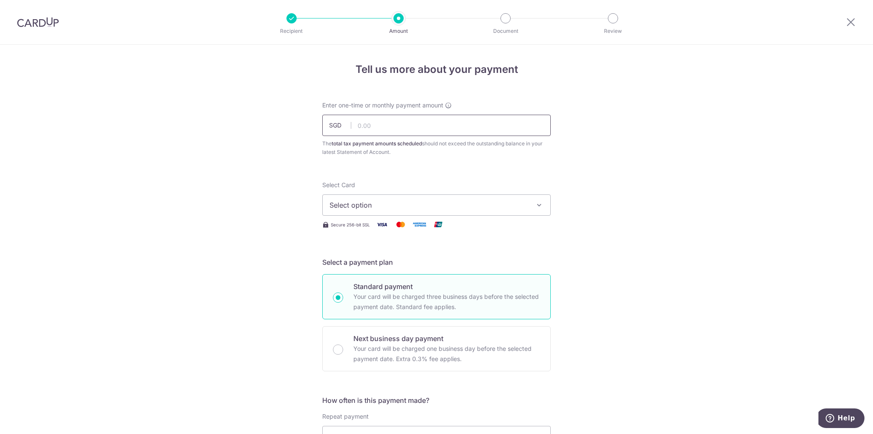
click at [375, 126] on input "text" at bounding box center [436, 125] width 228 height 21
type input "1,001.00"
drag, startPoint x: 621, startPoint y: 168, endPoint x: 600, endPoint y: 173, distance: 21.2
click at [618, 170] on div "Tell us more about your payment Enter one-time or monthly payment amount SGD 1,…" at bounding box center [436, 440] width 873 height 791
click at [535, 207] on icon "button" at bounding box center [539, 205] width 9 height 9
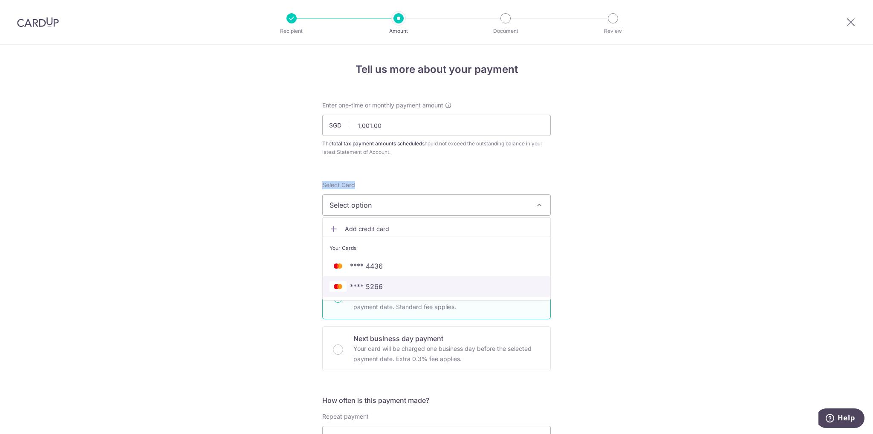
click at [391, 283] on span "**** 5266" at bounding box center [436, 286] width 214 height 10
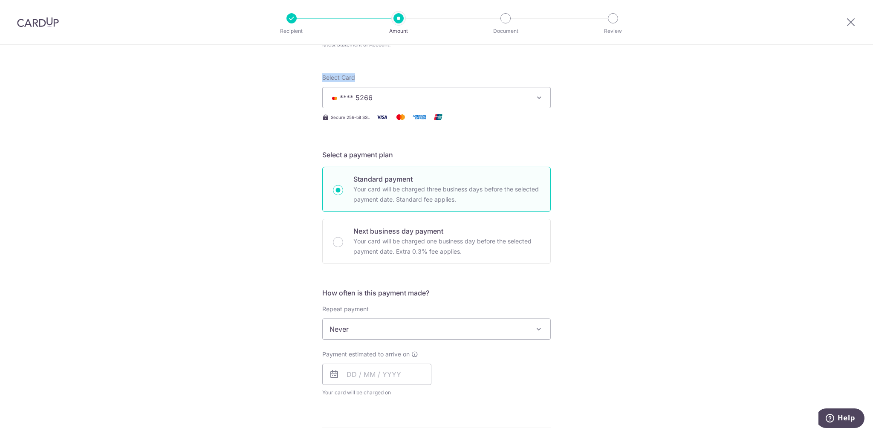
scroll to position [128, 0]
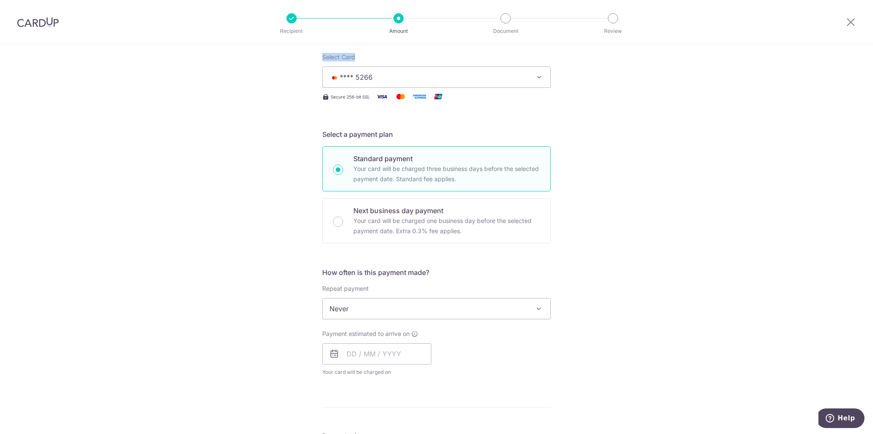
click at [477, 310] on span "Never" at bounding box center [437, 308] width 228 height 20
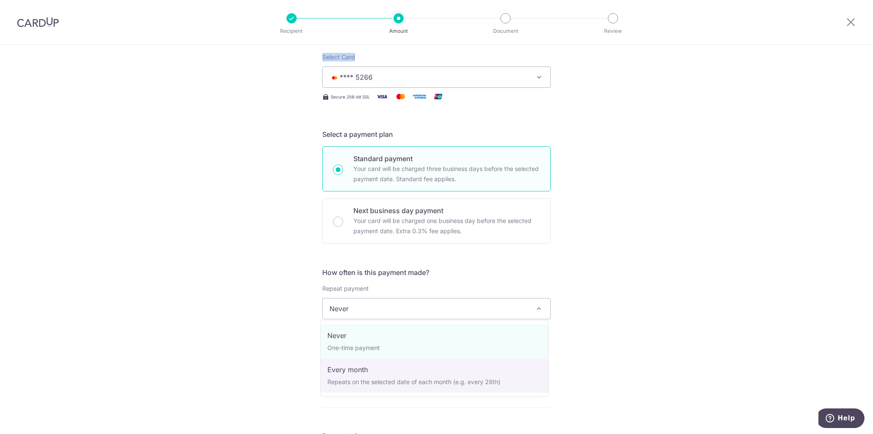
select select "3"
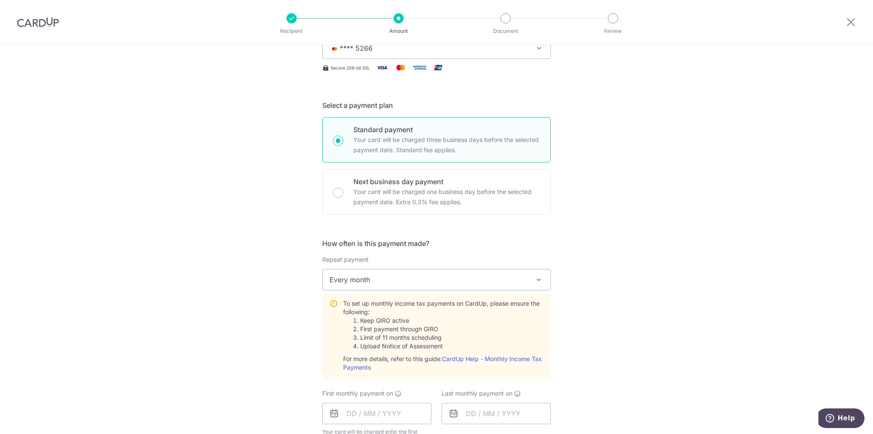
scroll to position [298, 0]
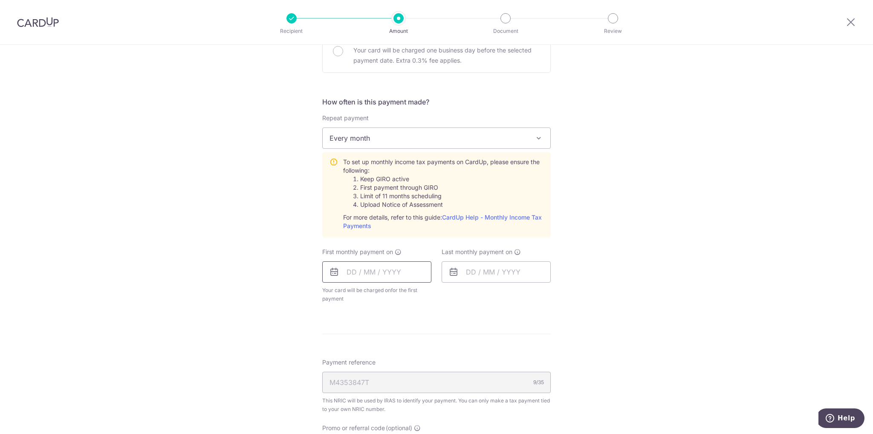
click at [358, 269] on input "text" at bounding box center [376, 271] width 109 height 21
click at [269, 299] on div "Tell us more about your payment Enter one-time or monthly payment amount SGD 1,…" at bounding box center [436, 190] width 873 height 889
click at [361, 272] on input "text" at bounding box center [376, 271] width 109 height 21
click at [389, 365] on link "15" at bounding box center [391, 367] width 14 height 14
type input "[DATE]"
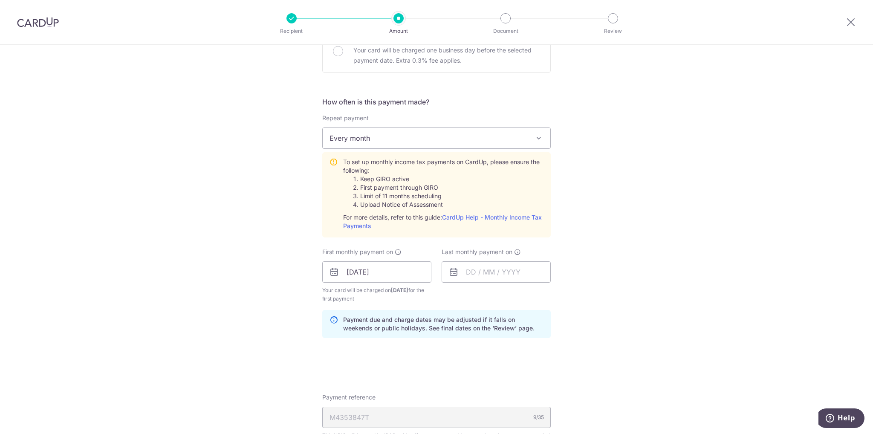
click at [539, 329] on p "Payment due and charge dates may be adjusted if it falls on weekends or public …" at bounding box center [443, 323] width 200 height 17
click at [496, 277] on input "text" at bounding box center [496, 271] width 109 height 21
click at [485, 296] on select "Oct Nov Dec" at bounding box center [490, 295] width 23 height 7
click at [525, 292] on select "2025 2026" at bounding box center [529, 295] width 23 height 7
click at [494, 294] on select "Jan Feb Mar Apr May Jun Jul Aug Sep Oct Nov" at bounding box center [490, 295] width 23 height 7
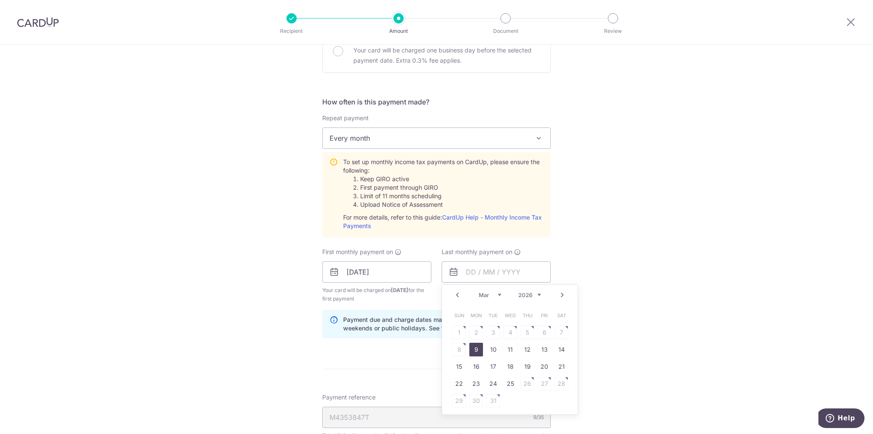
click at [474, 350] on link "9" at bounding box center [476, 350] width 14 height 14
type input "09/03/2026"
click at [590, 271] on div "Tell us more about your payment Enter one-time or monthly payment amount SGD 1,…" at bounding box center [436, 208] width 873 height 924
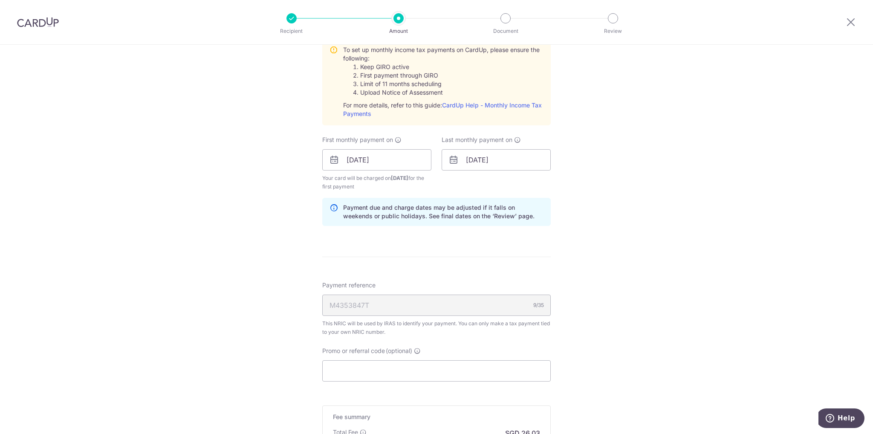
scroll to position [426, 0]
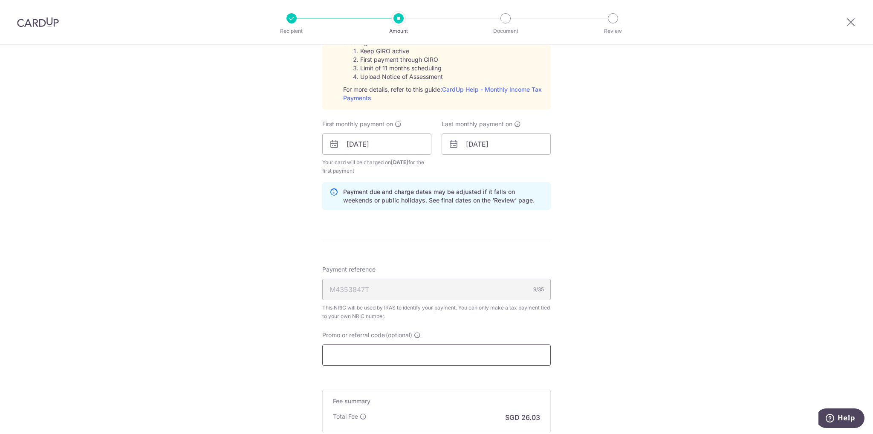
click at [369, 348] on input "Promo or referral code (optional)" at bounding box center [436, 354] width 228 height 21
paste input "3HOME25R"
type input "3HOME25R"
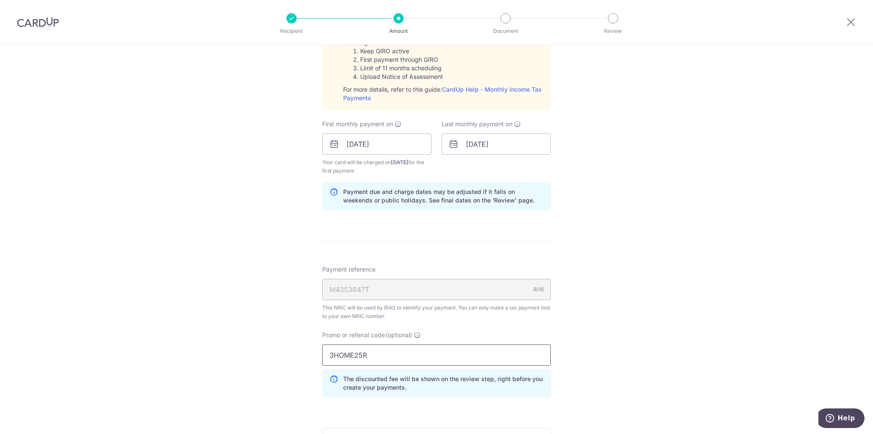
drag, startPoint x: 378, startPoint y: 354, endPoint x: 324, endPoint y: 352, distance: 54.2
click at [324, 352] on input "3HOME25R" at bounding box center [436, 354] width 228 height 21
type input "x"
type input "XIAOWEIZ993"
click at [585, 312] on div "Tell us more about your payment Enter one-time or monthly payment amount SGD 1,…" at bounding box center [436, 100] width 873 height 962
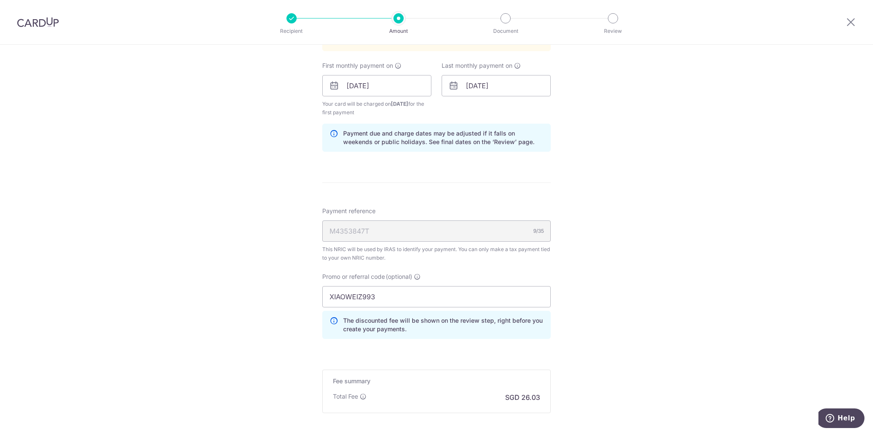
scroll to position [571, 0]
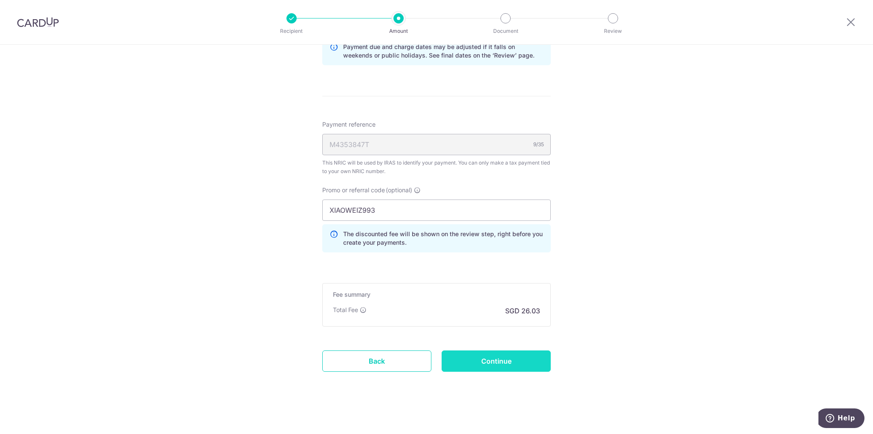
click at [500, 357] on input "Continue" at bounding box center [496, 360] width 109 height 21
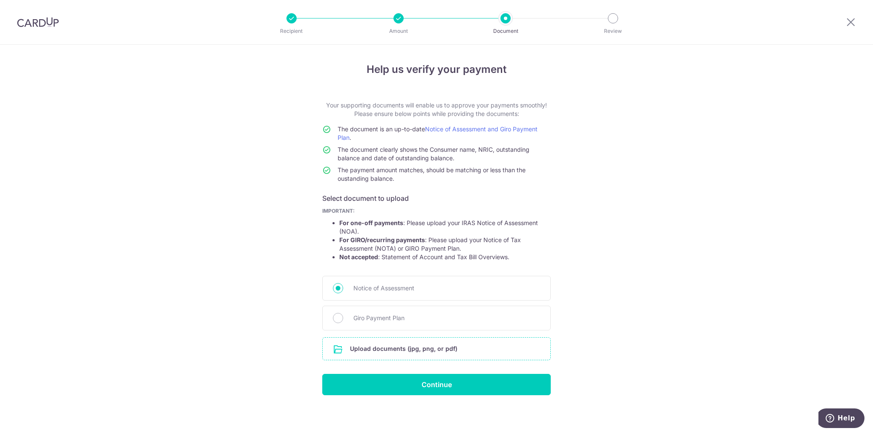
scroll to position [0, 0]
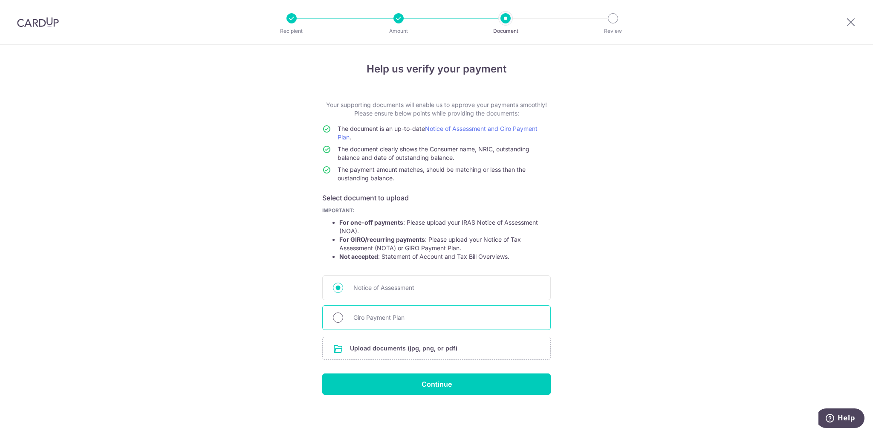
click at [333, 315] on input "Giro Payment Plan" at bounding box center [338, 317] width 10 height 10
radio input "true"
click at [411, 347] on input "file" at bounding box center [437, 348] width 228 height 22
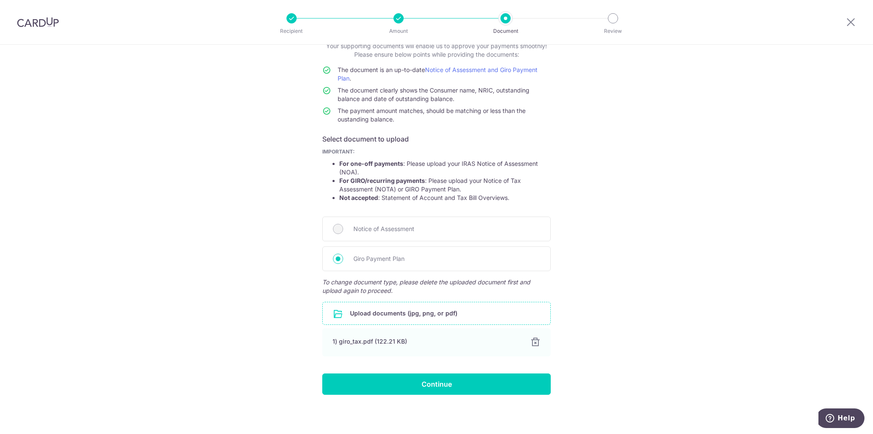
scroll to position [60, 0]
click at [451, 374] on input "Continue" at bounding box center [436, 383] width 228 height 21
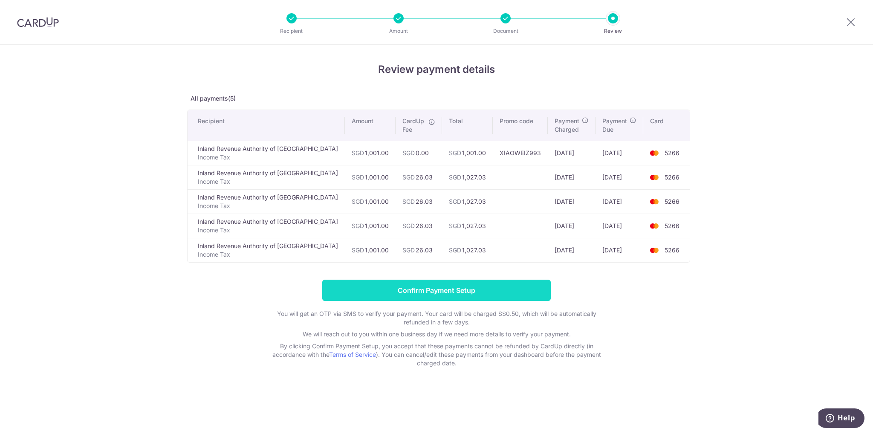
click at [474, 285] on input "Confirm Payment Setup" at bounding box center [436, 290] width 228 height 21
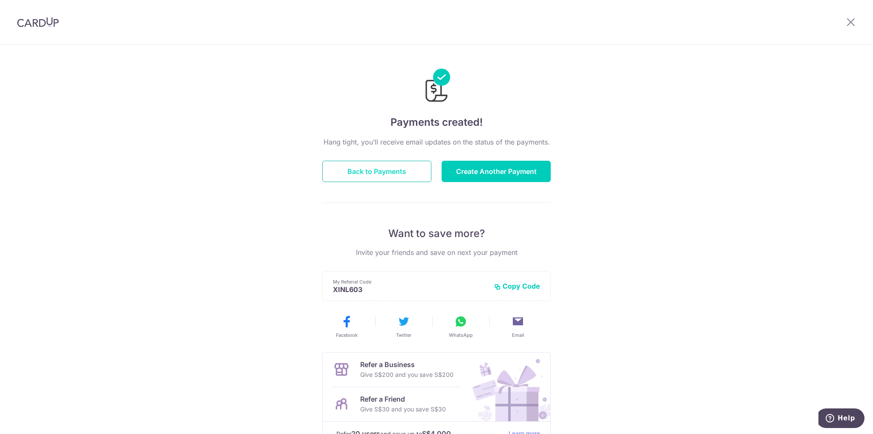
click at [377, 168] on button "Back to Payments" at bounding box center [376, 171] width 109 height 21
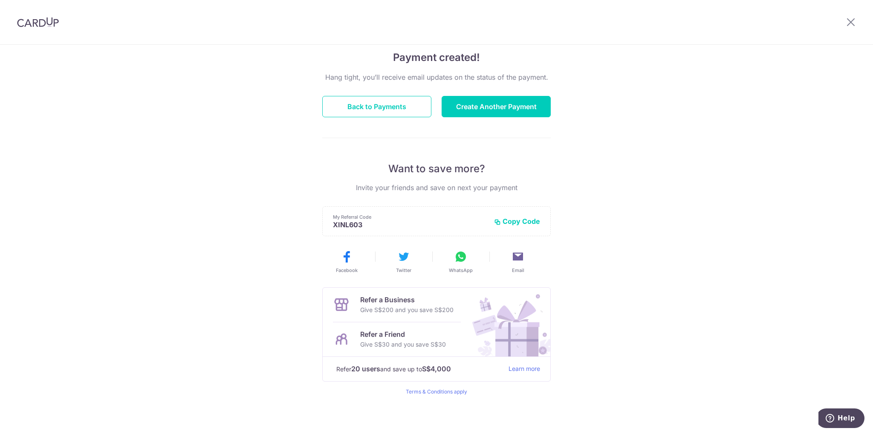
scroll to position [65, 0]
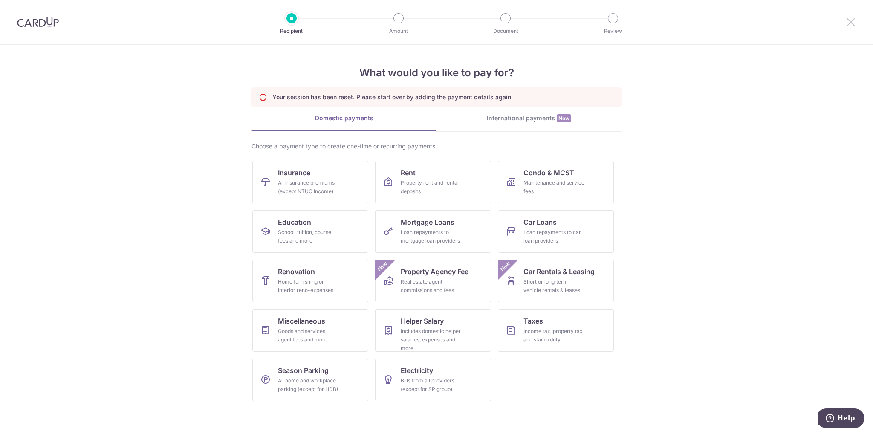
click at [847, 21] on icon at bounding box center [851, 22] width 10 height 11
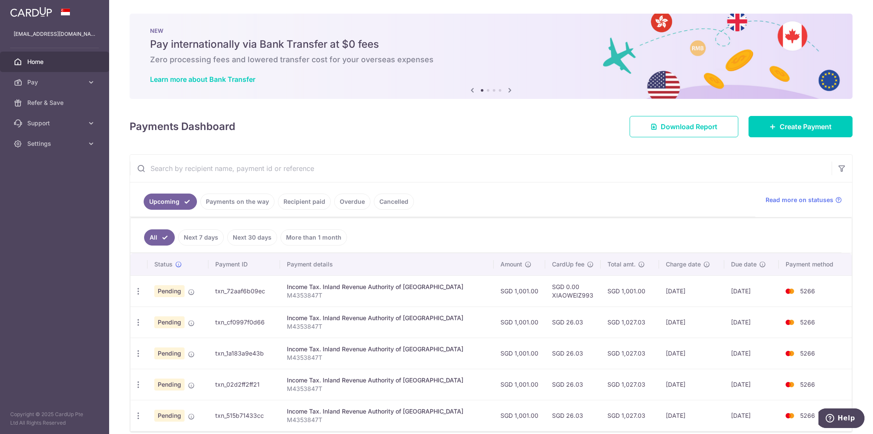
scroll to position [37, 0]
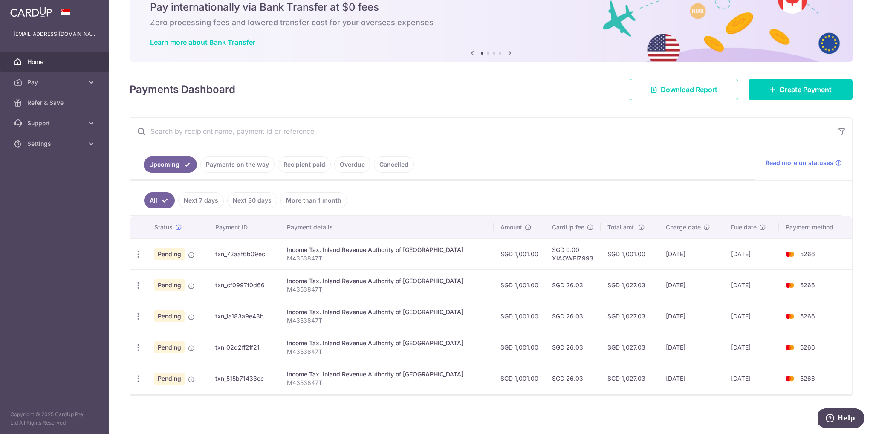
click at [592, 168] on ul "Upcoming Payments on the way Recipient paid Overdue Cancelled" at bounding box center [442, 162] width 625 height 35
